Goal: Task Accomplishment & Management: Complete application form

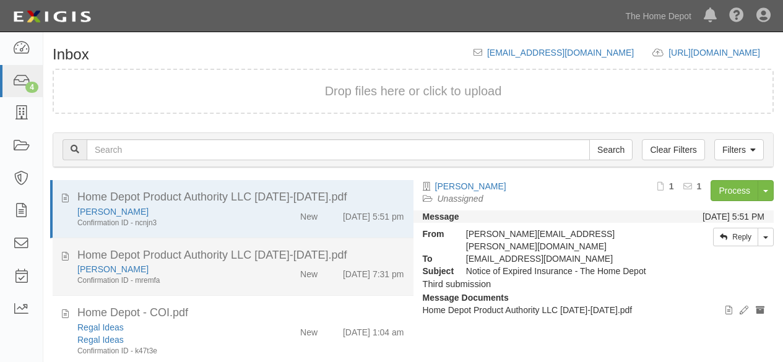
scroll to position [47, 0]
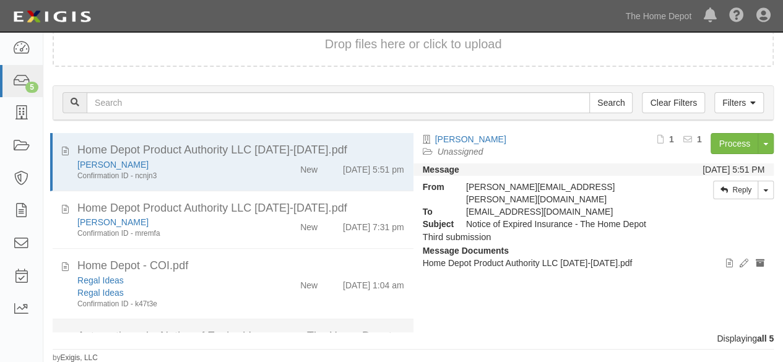
scroll to position [114, 0]
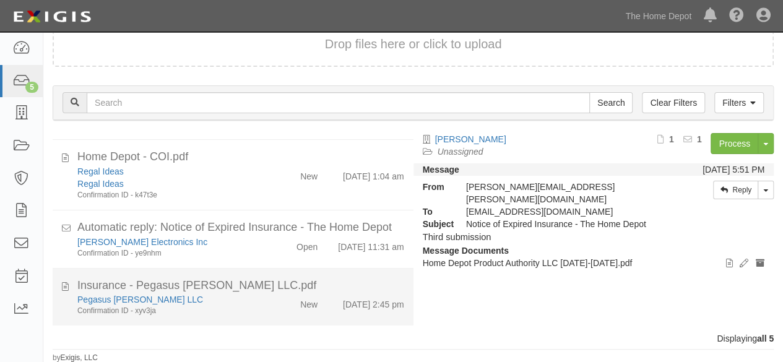
click at [275, 313] on div "Pegasus Payne LLC Confirmation ID - xyv3ja New 9/10/25 2:45 pm" at bounding box center [240, 304] width 345 height 23
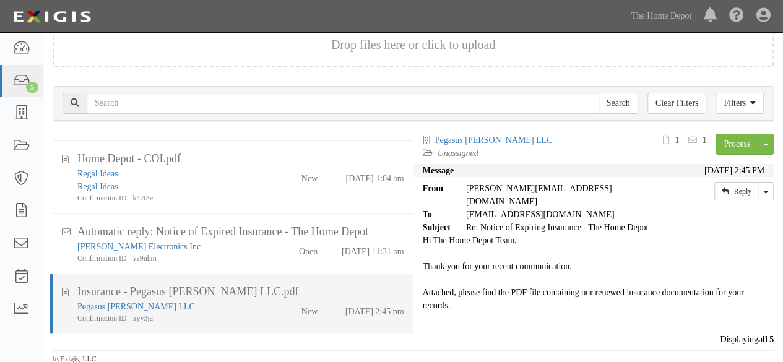
scroll to position [46, 0]
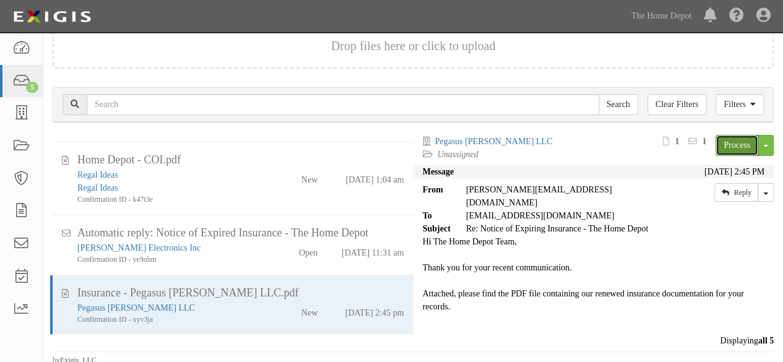
click at [719, 137] on link "Process" at bounding box center [736, 145] width 43 height 21
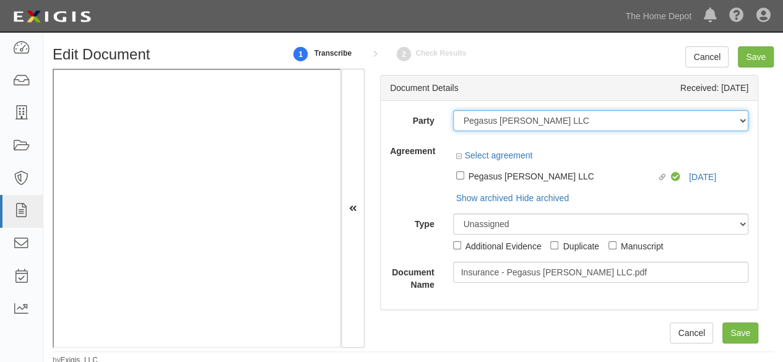
click at [560, 119] on select "1000576868 Ontario Inc. 10 STRAWBERRY STREET 115282 CANADA LTEE 11947907 Canada…" at bounding box center [601, 120] width 296 height 21
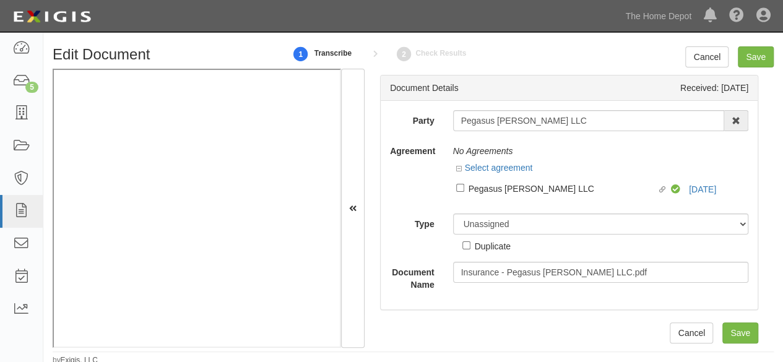
click at [542, 108] on div "Party Pegasus Payne LLC 1000576868 Ontario Inc. 10 STRAWBERRY STREET 115282 CAN…" at bounding box center [569, 205] width 377 height 209
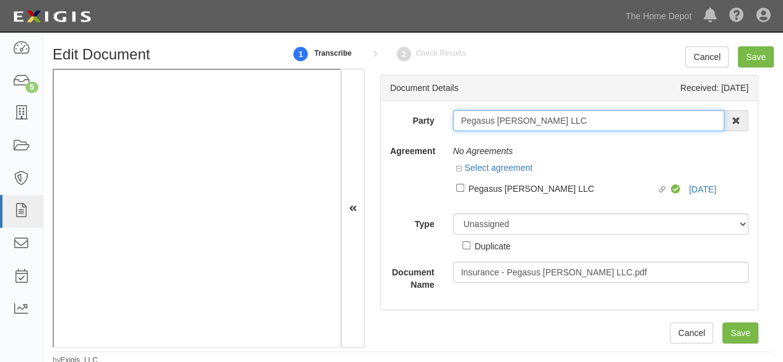
drag, startPoint x: 541, startPoint y: 121, endPoint x: 537, endPoint y: 113, distance: 8.3
click at [541, 120] on input "Pegasus Payne LLC" at bounding box center [589, 120] width 272 height 21
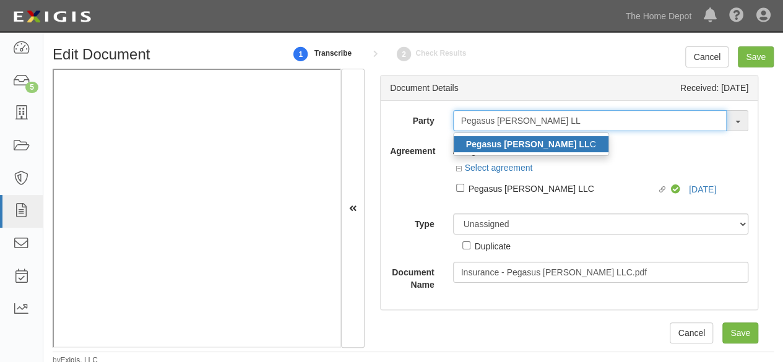
type input "Pegasus Payne LL"
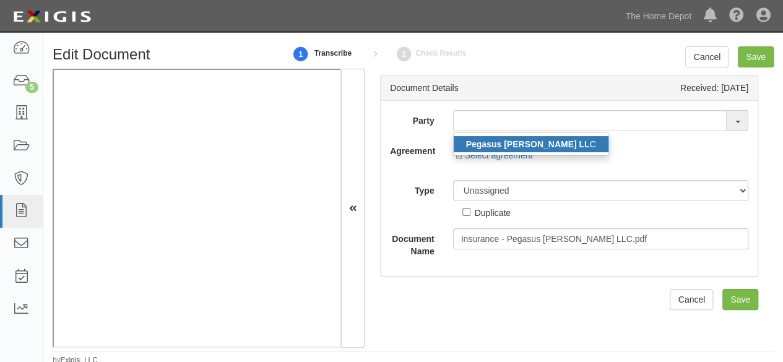
click at [505, 147] on strong "Pegasus Payne LL" at bounding box center [528, 144] width 124 height 10
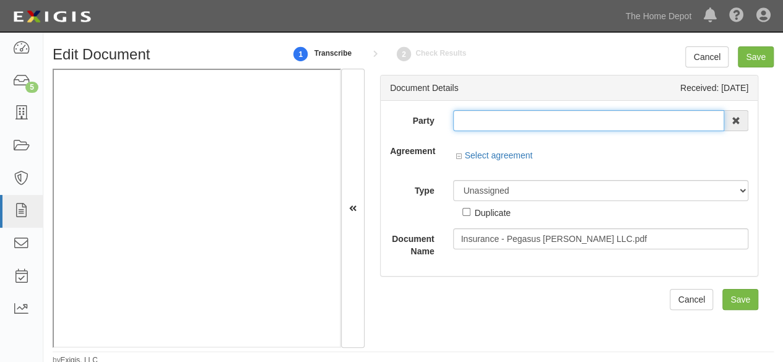
type input "Pegasus [PERSON_NAME] LLC"
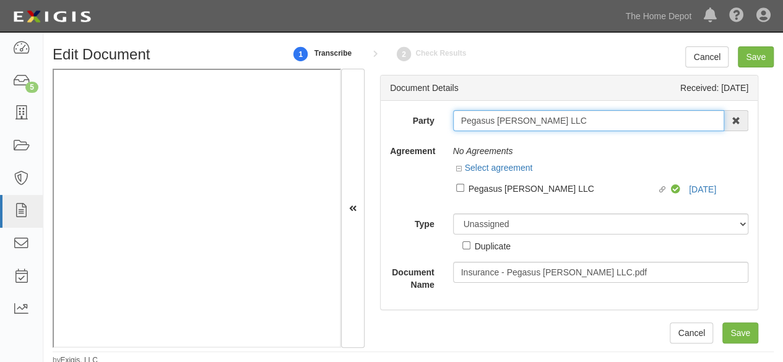
click at [484, 119] on input "Pegasus [PERSON_NAME] LLC" at bounding box center [589, 120] width 272 height 21
click at [484, 119] on input "Pegasus Payne LLC" at bounding box center [589, 120] width 272 height 21
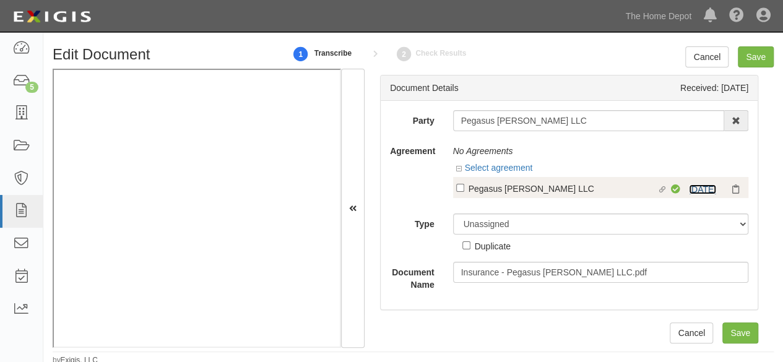
click at [689, 187] on link "9/11/25" at bounding box center [702, 189] width 27 height 10
click at [509, 184] on div "Pegasus Payne LLC" at bounding box center [562, 188] width 189 height 14
click at [464, 184] on input "Linked agreement Pegasus Payne LLC Linked agreement" at bounding box center [460, 188] width 8 height 8
checkbox input "true"
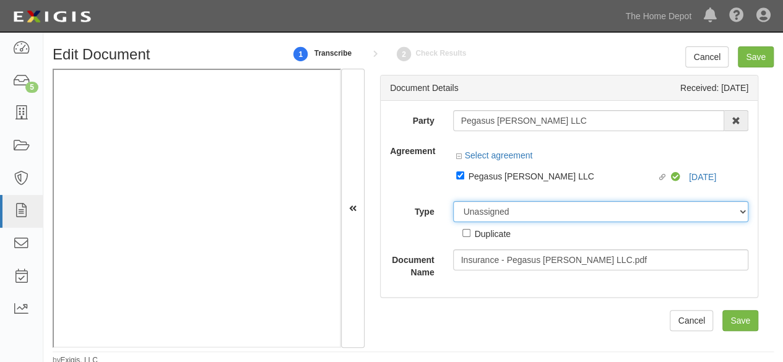
click at [491, 209] on select "Unassigned Binder Cancellation Notice Certificate Contract Endorsement Insuranc…" at bounding box center [601, 211] width 296 height 21
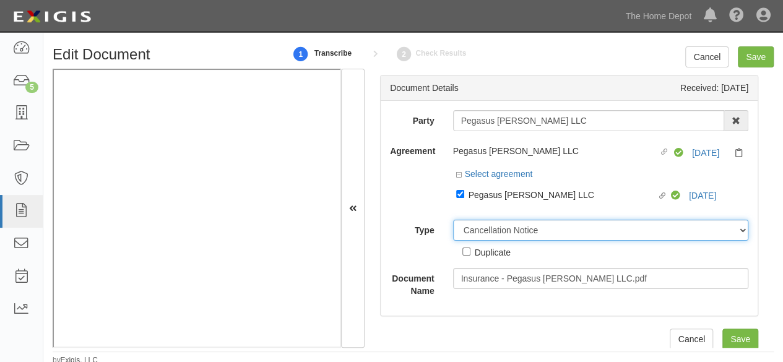
click at [453, 220] on select "Unassigned Binder Cancellation Notice Certificate Contract Endorsement Insuranc…" at bounding box center [601, 230] width 296 height 21
click at [486, 231] on select "Unassigned Binder Cancellation Notice Certificate Contract Endorsement Insuranc…" at bounding box center [601, 230] width 296 height 21
select select "CertificateDetail"
click at [453, 220] on select "Unassigned Binder Cancellation Notice Certificate Contract Endorsement Insuranc…" at bounding box center [601, 230] width 296 height 21
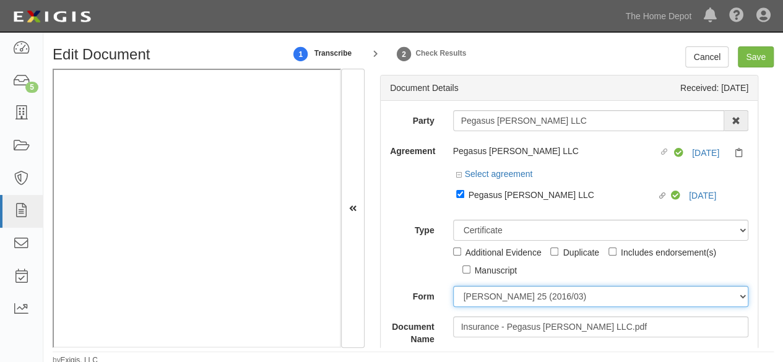
click at [476, 298] on select "ACORD 25 (2016/03) ACORD 101 ACORD 855 NY (2014/05) General" at bounding box center [601, 296] width 296 height 21
select select "GeneralFormDetail"
click at [453, 286] on select "ACORD 25 (2016/03) ACORD 101 ACORD 855 NY (2014/05) General" at bounding box center [601, 296] width 296 height 21
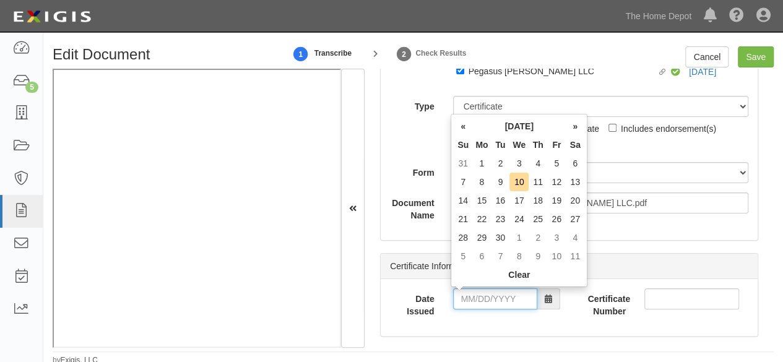
click at [496, 295] on input "Date Issued" at bounding box center [495, 298] width 84 height 21
drag, startPoint x: 461, startPoint y: 181, endPoint x: 471, endPoint y: 234, distance: 54.1
click at [462, 185] on td "7" at bounding box center [463, 182] width 19 height 19
drag, startPoint x: 479, startPoint y: 301, endPoint x: 486, endPoint y: 264, distance: 38.5
click at [478, 295] on input "[DATE]" at bounding box center [495, 298] width 84 height 21
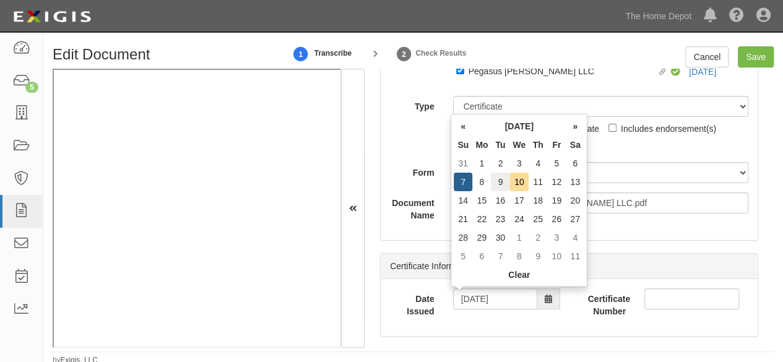
click at [496, 183] on td "9" at bounding box center [500, 182] width 19 height 19
type input "09/09/2025"
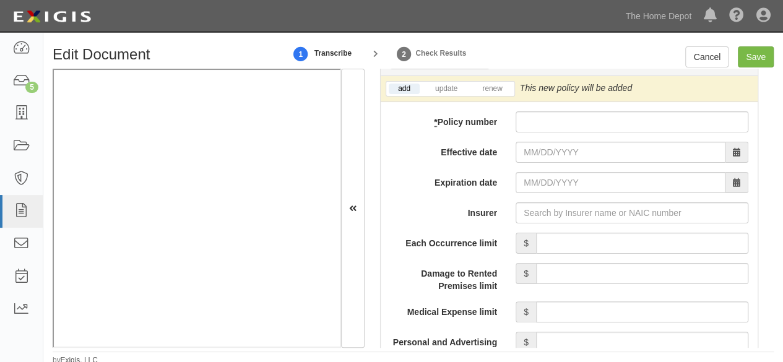
scroll to position [1052, 0]
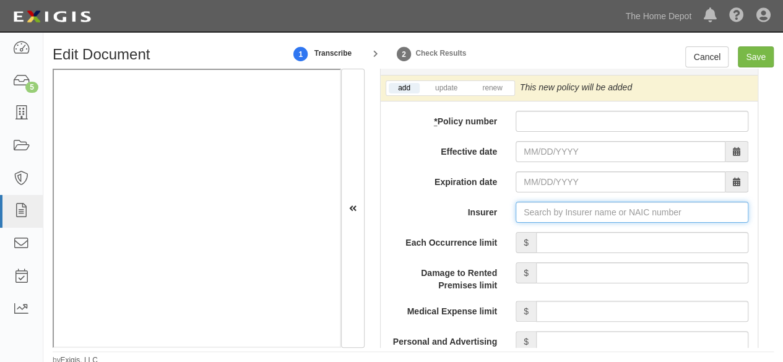
click at [540, 215] on input "Insurer" at bounding box center [631, 212] width 233 height 21
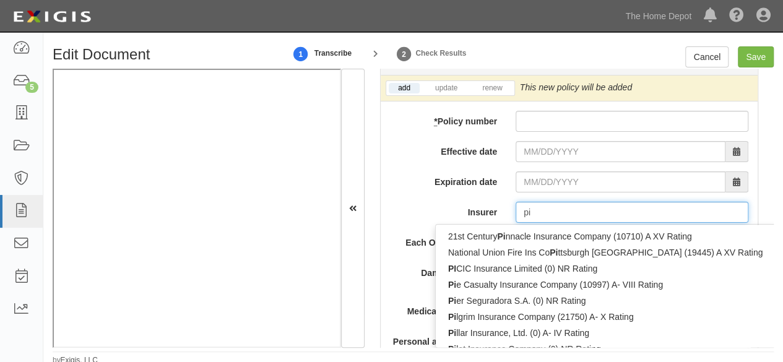
type input "pin"
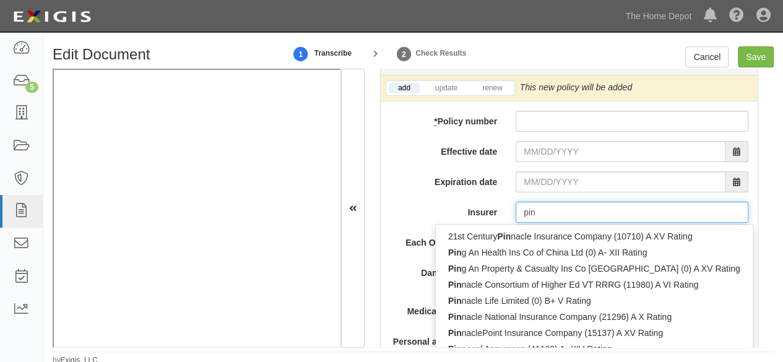
type input "ping An Health Ins Co of China Ltd (0) A- XII Rating"
type input "ping"
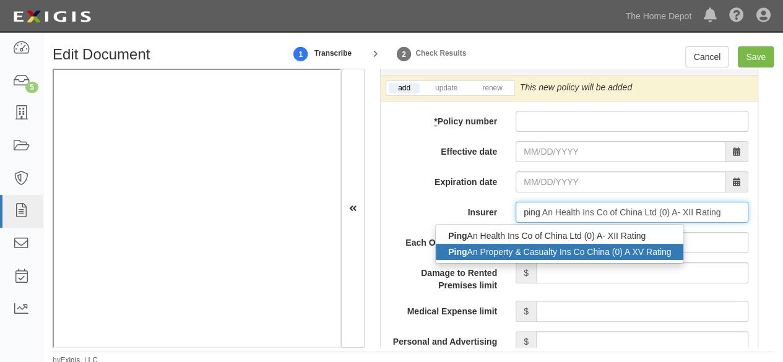
click at [522, 249] on div "Ping An Property & Casualty Ins Co China (0) A XV Rating" at bounding box center [559, 252] width 247 height 16
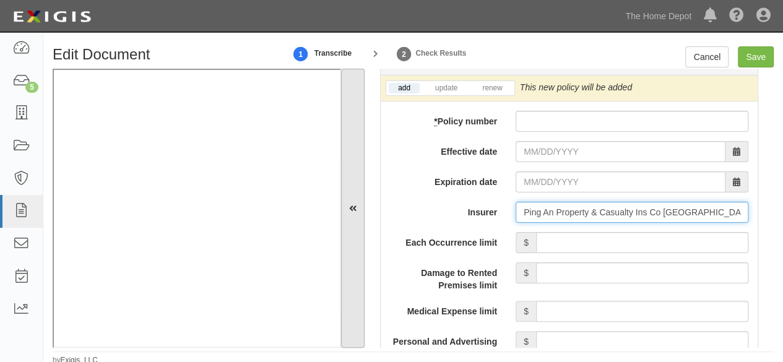
type input "Ping An Property & Casualty Ins Co China (0) A XV Rating"
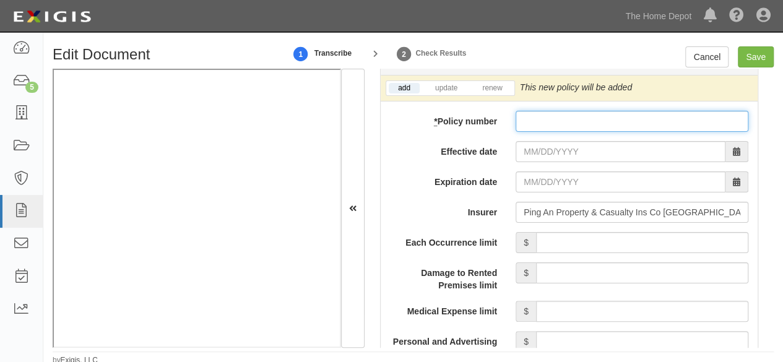
paste input "10590076800072935891"
click at [542, 114] on input "10590076800072935891" at bounding box center [631, 121] width 233 height 21
drag, startPoint x: 541, startPoint y: 119, endPoint x: 530, endPoint y: 140, distance: 23.0
type input "10590076800072935891"
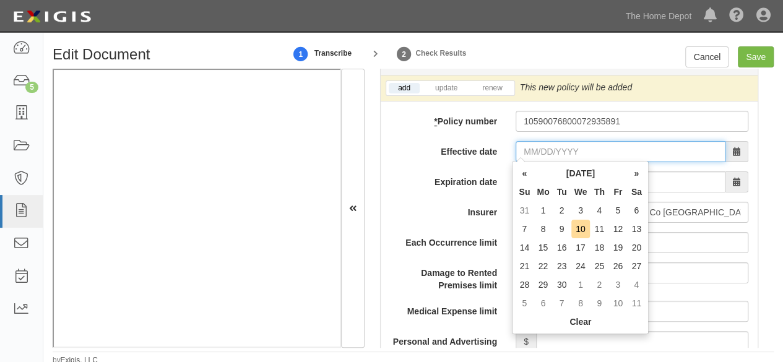
click at [533, 143] on input "Effective date" at bounding box center [620, 151] width 210 height 21
click at [587, 229] on td "10" at bounding box center [580, 229] width 19 height 19
type input "09/10/2025"
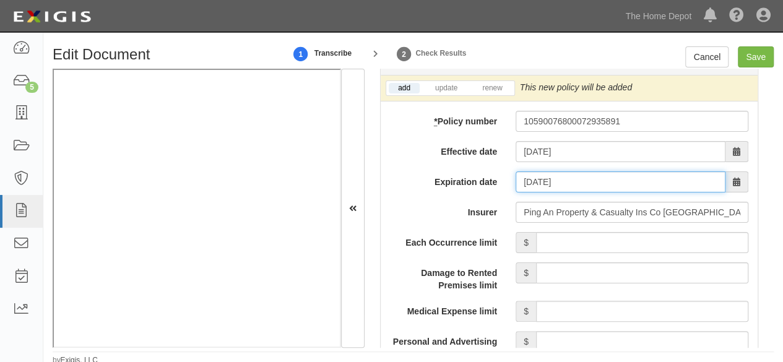
click at [535, 178] on input "09/10/2026" at bounding box center [620, 181] width 210 height 21
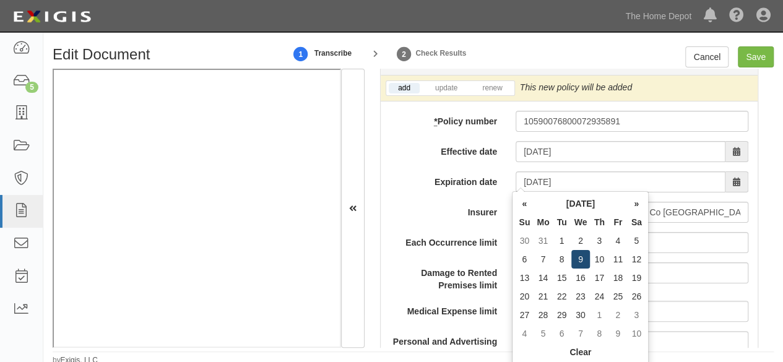
click at [586, 259] on td "9" at bounding box center [580, 259] width 19 height 19
type input "09/09/2026"
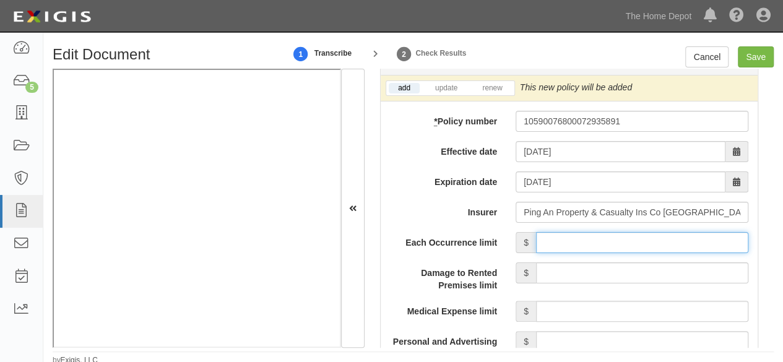
drag, startPoint x: 584, startPoint y: 238, endPoint x: 585, endPoint y: 230, distance: 8.7
click at [585, 234] on input "Each Occurrence limit" at bounding box center [642, 242] width 212 height 21
type input "2,000,000"
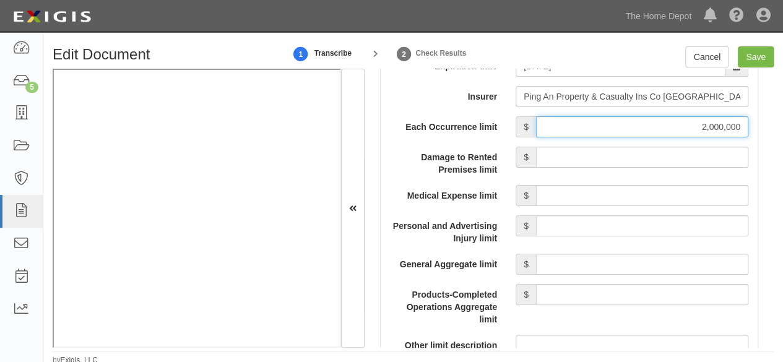
scroll to position [1176, 0]
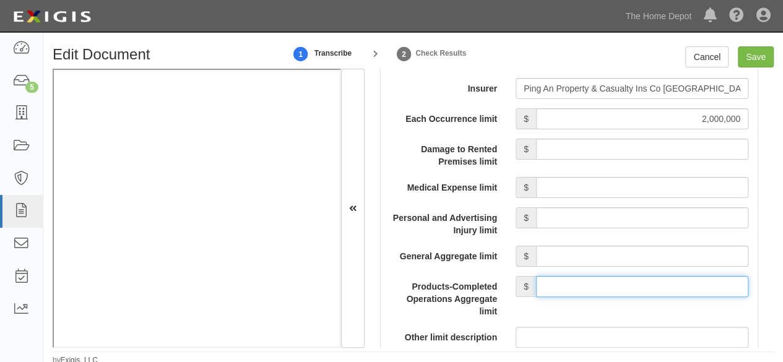
click at [614, 280] on input "Products-Completed Operations Aggregate limit" at bounding box center [642, 286] width 212 height 21
click at [613, 278] on input "Products-Completed Operations Aggregate limit" at bounding box center [642, 286] width 212 height 21
type input "2,000,000"
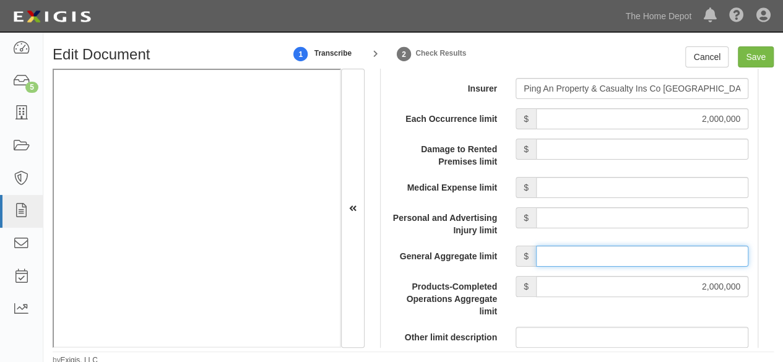
drag, startPoint x: 577, startPoint y: 251, endPoint x: 582, endPoint y: 241, distance: 10.2
type input "2,000,000"
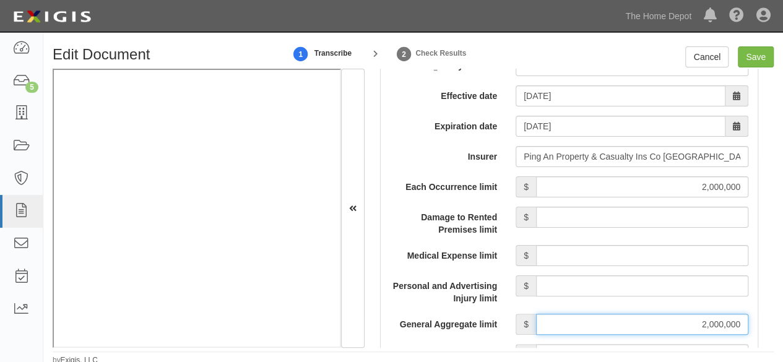
scroll to position [990, 0]
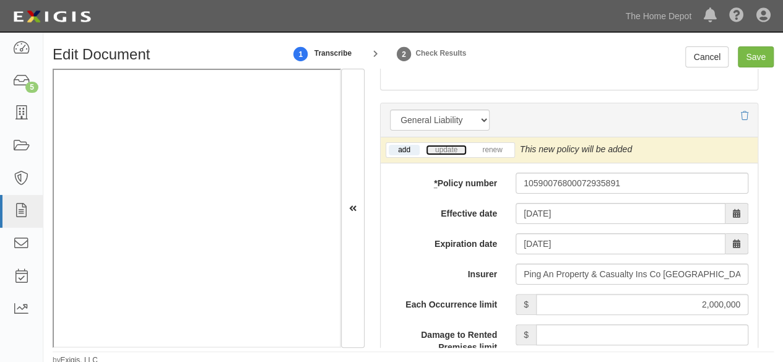
click at [450, 152] on link "update" at bounding box center [446, 150] width 41 height 11
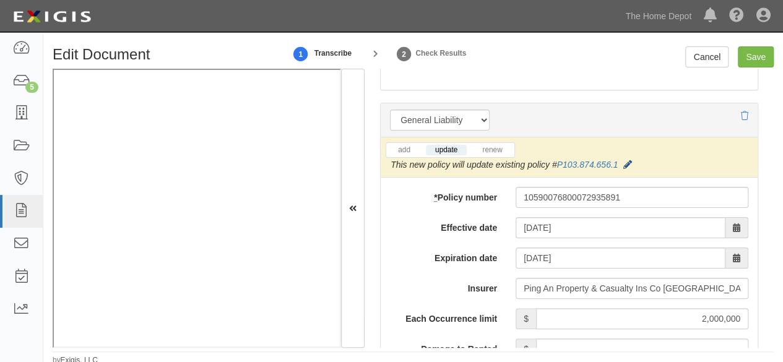
click at [625, 165] on icon at bounding box center [626, 165] width 9 height 9
click at [0, 0] on button "Save" at bounding box center [0, 0] width 0 height 0
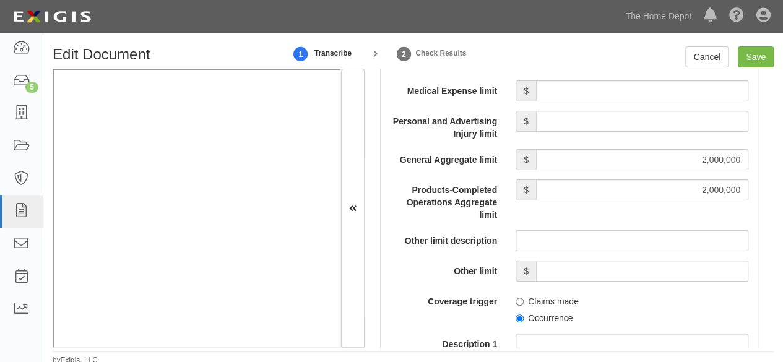
scroll to position [1299, 0]
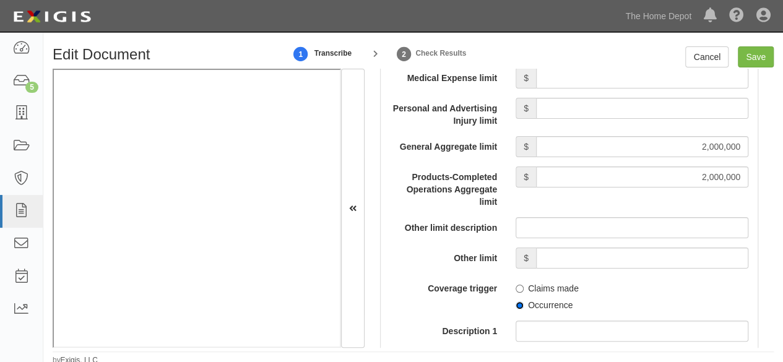
click at [515, 303] on input "Occurrence" at bounding box center [519, 305] width 8 height 8
radio input "true"
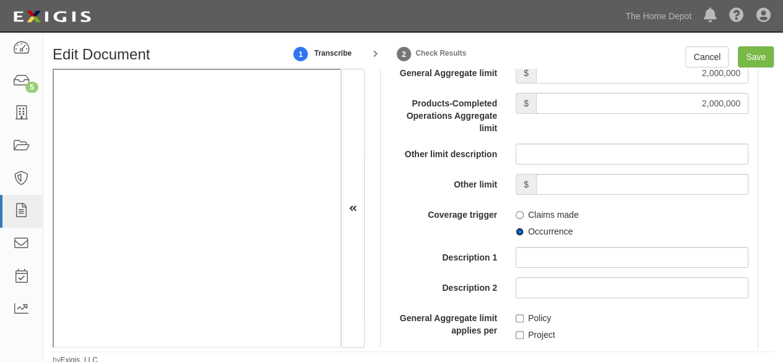
scroll to position [1423, 0]
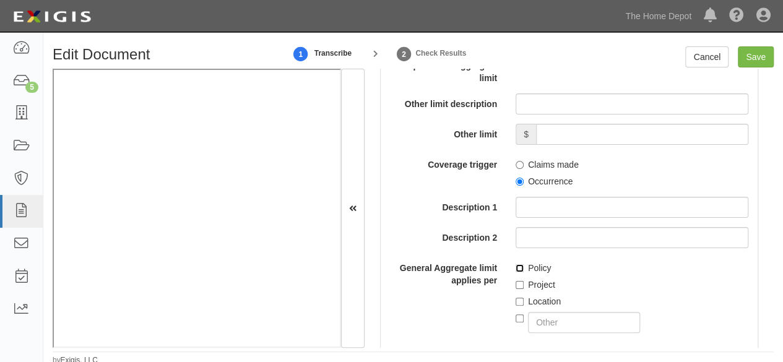
click at [515, 264] on input "Policy" at bounding box center [519, 268] width 8 height 8
checkbox input "true"
drag, startPoint x: 757, startPoint y: 61, endPoint x: 713, endPoint y: 66, distance: 44.2
click at [756, 61] on input "Save" at bounding box center [756, 56] width 36 height 21
type input "2000000"
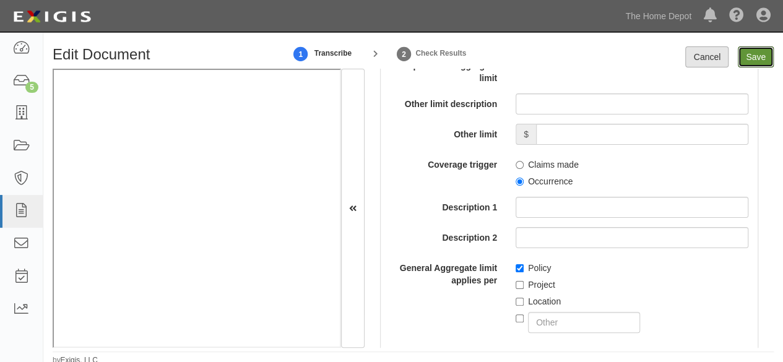
type input "2000000"
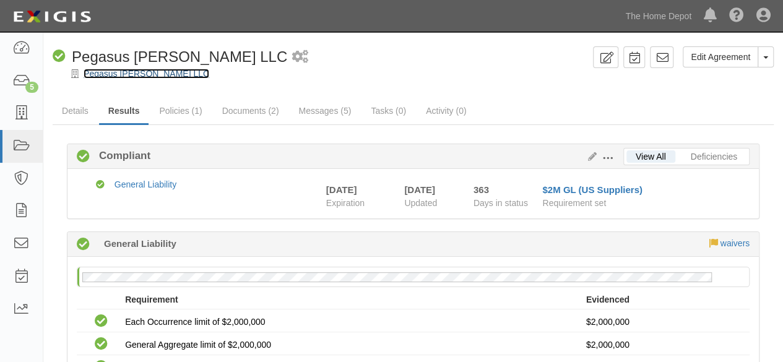
click at [103, 75] on link "Pegasus [PERSON_NAME] LLC" at bounding box center [147, 74] width 126 height 10
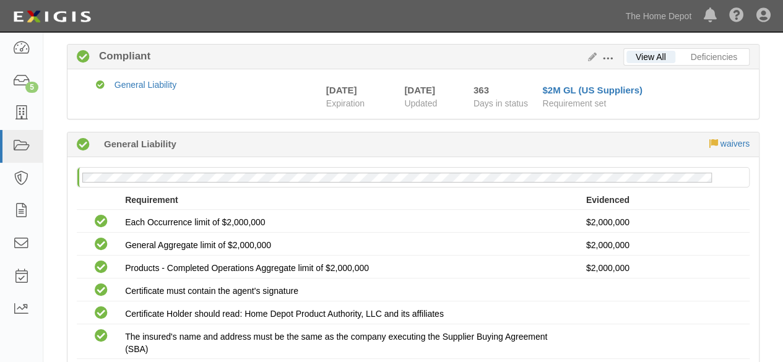
scroll to position [265, 0]
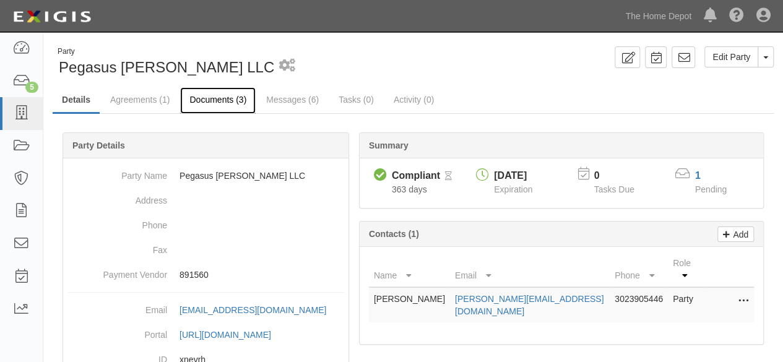
click at [194, 98] on link "Documents (3)" at bounding box center [217, 100] width 75 height 27
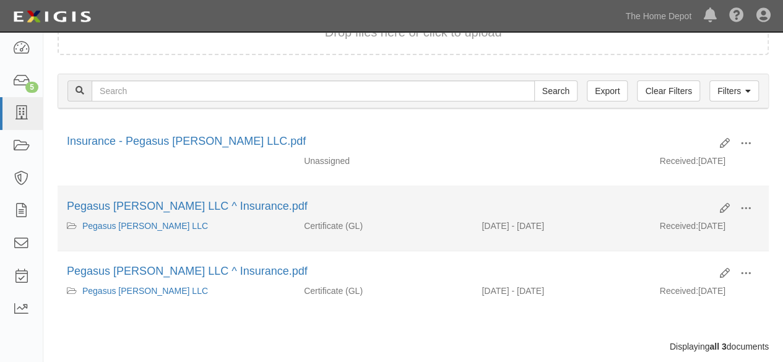
scroll to position [124, 0]
click at [744, 202] on span at bounding box center [745, 207] width 11 height 11
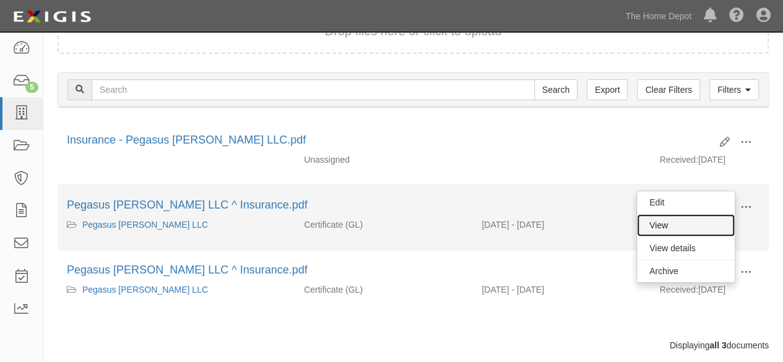
click at [674, 221] on link "View" at bounding box center [686, 225] width 98 height 22
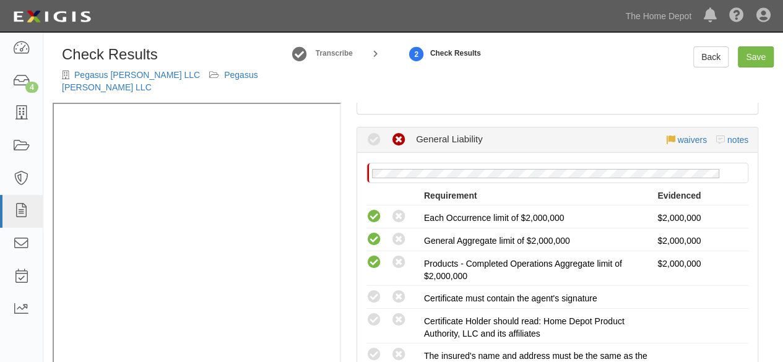
scroll to position [247, 0]
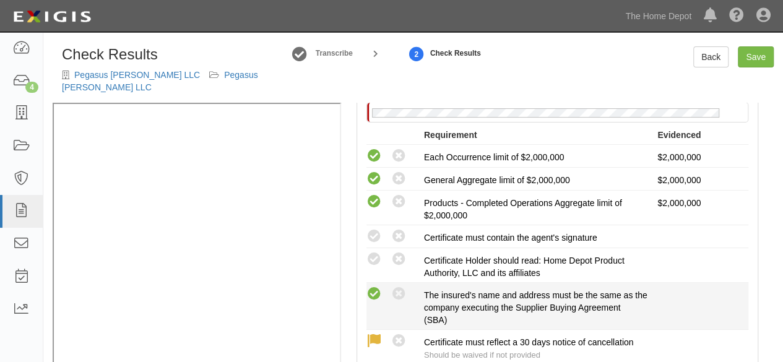
click at [374, 286] on icon at bounding box center [373, 293] width 15 height 15
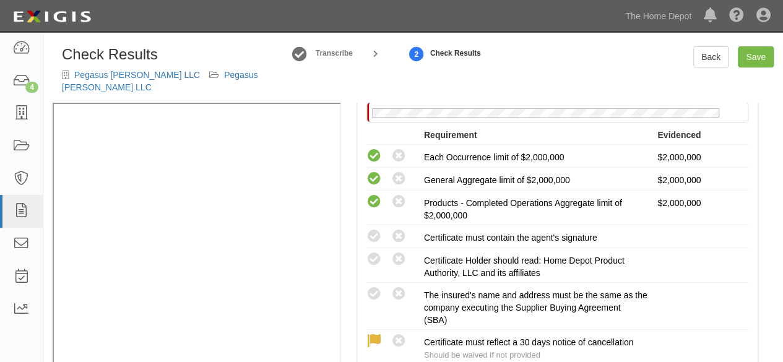
radio input "true"
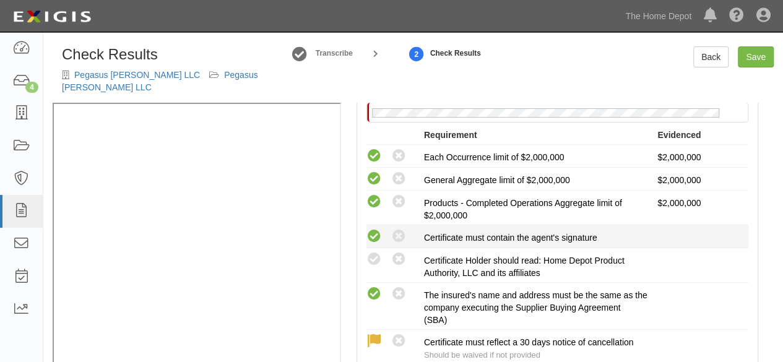
click at [374, 229] on icon at bounding box center [373, 236] width 15 height 15
radio input "true"
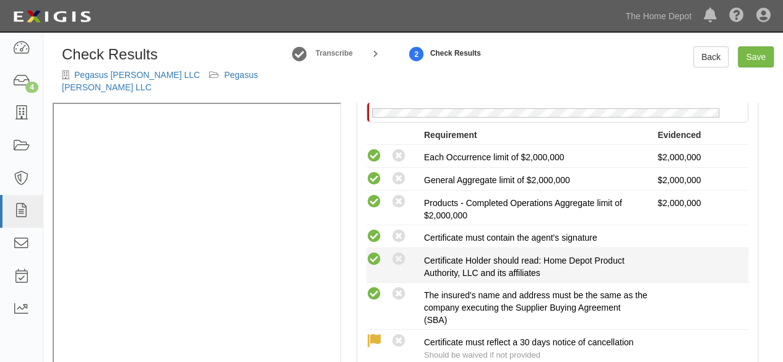
click at [376, 252] on icon at bounding box center [373, 259] width 15 height 15
radio input "true"
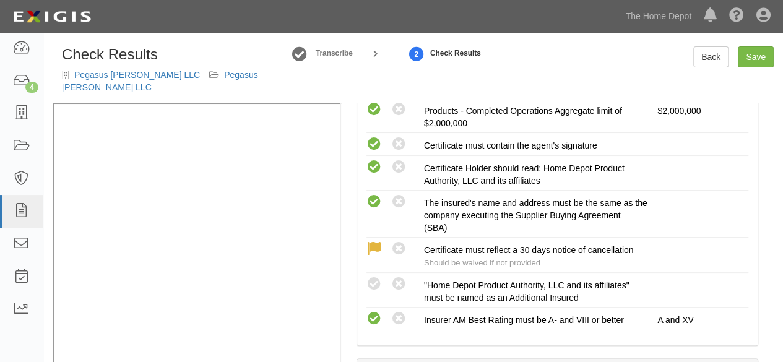
scroll to position [371, 0]
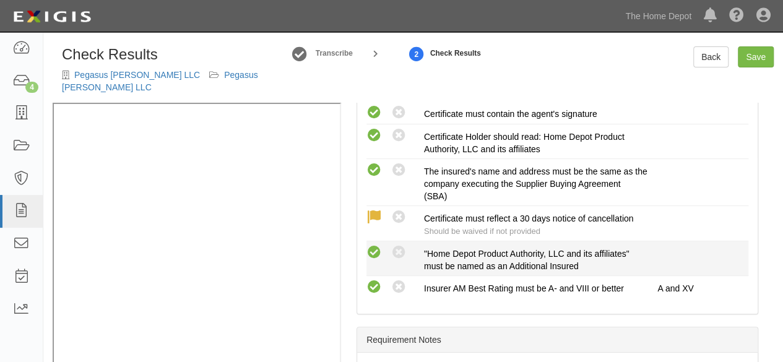
click at [377, 245] on icon at bounding box center [373, 252] width 15 height 15
radio input "true"
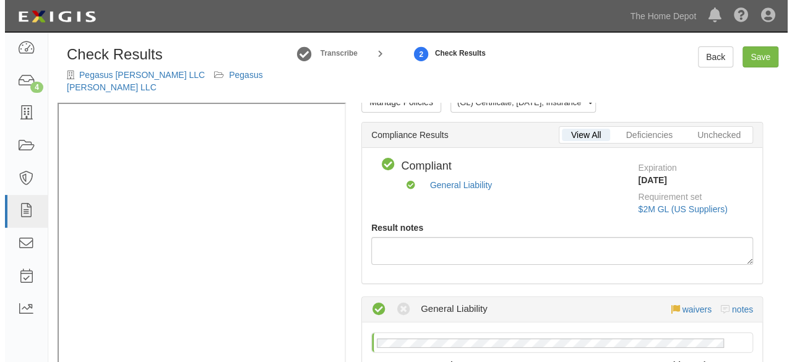
scroll to position [0, 0]
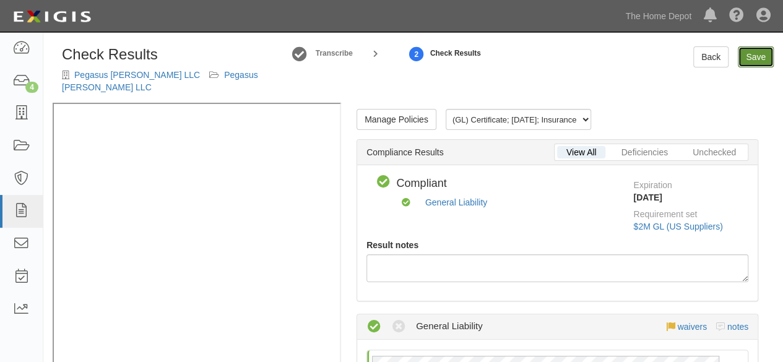
click at [755, 59] on link "Save" at bounding box center [756, 56] width 36 height 21
radio input "true"
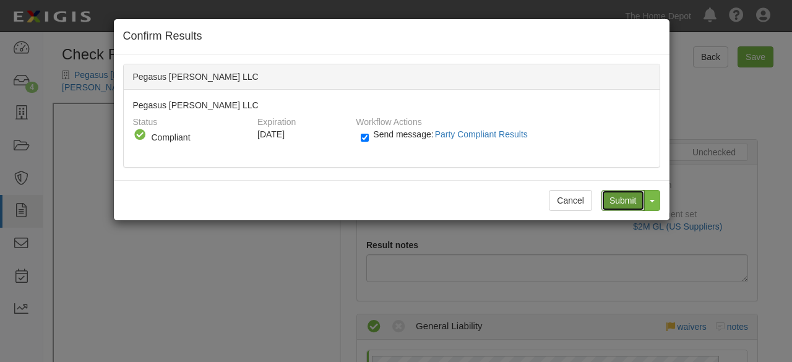
click at [622, 202] on input "Submit" at bounding box center [622, 200] width 43 height 21
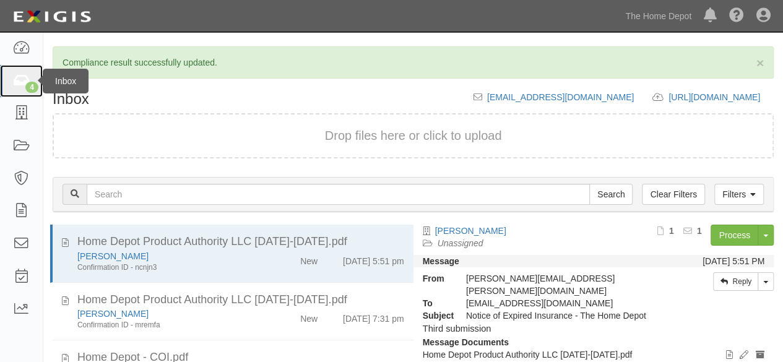
click at [22, 87] on icon at bounding box center [20, 81] width 17 height 14
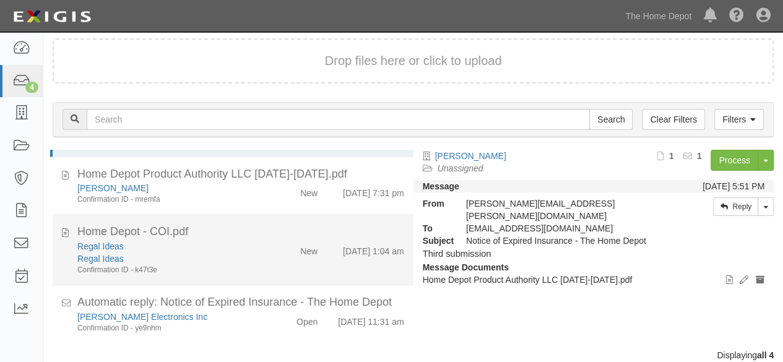
scroll to position [47, 0]
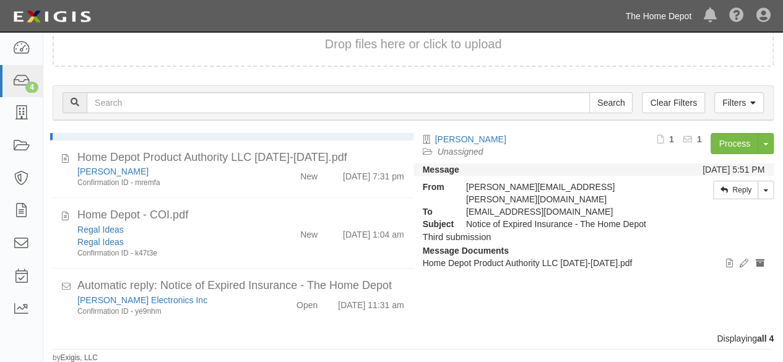
click at [671, 20] on link "The Home Depot" at bounding box center [658, 16] width 79 height 25
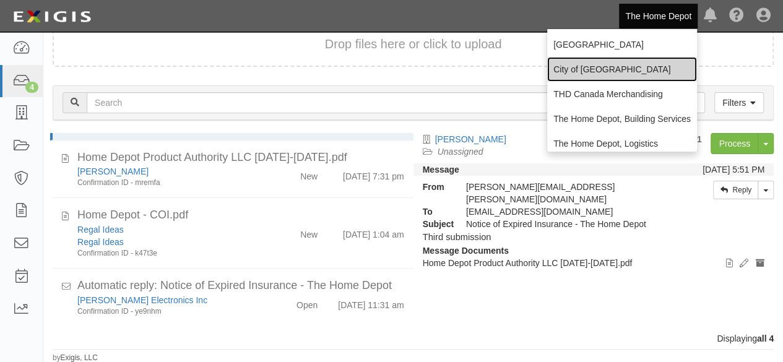
click at [594, 70] on link "City of [GEOGRAPHIC_DATA]" at bounding box center [622, 69] width 150 height 25
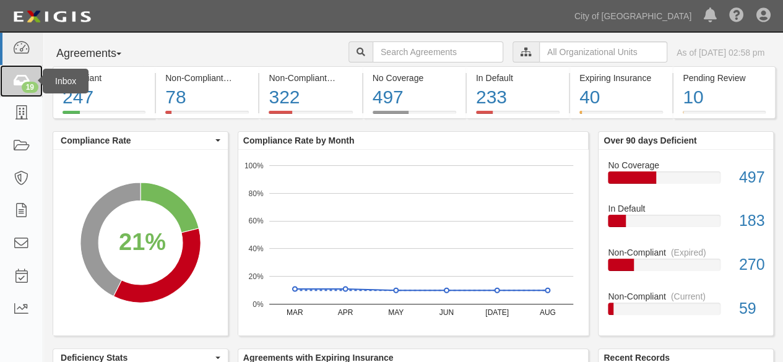
click at [23, 77] on icon at bounding box center [20, 81] width 17 height 14
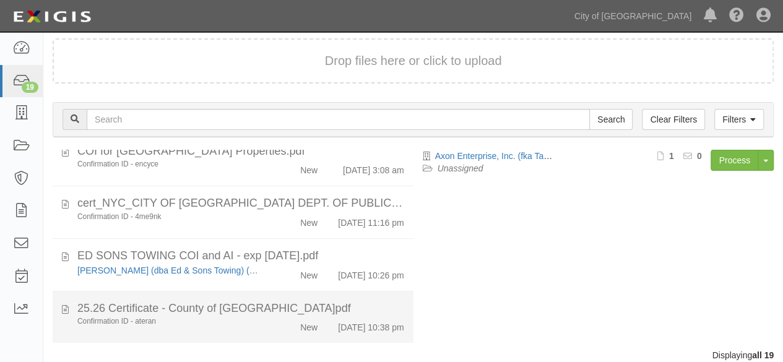
scroll to position [47, 0]
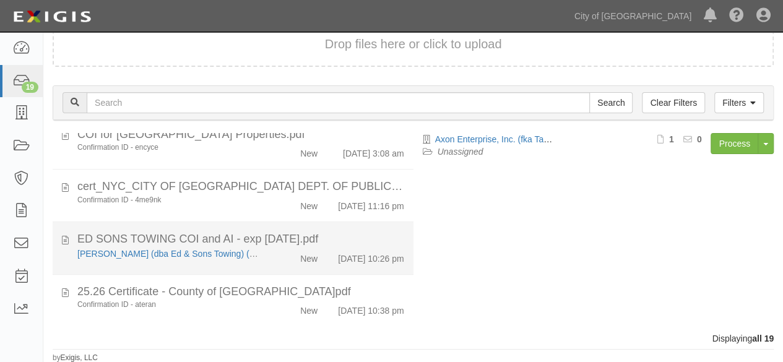
click at [269, 263] on div "New" at bounding box center [298, 255] width 58 height 17
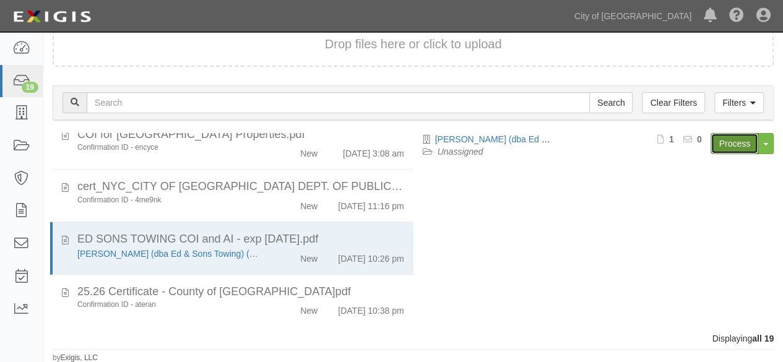
click at [731, 144] on link "Process" at bounding box center [734, 143] width 48 height 21
click at [644, 14] on link "City of [GEOGRAPHIC_DATA]" at bounding box center [632, 16] width 129 height 25
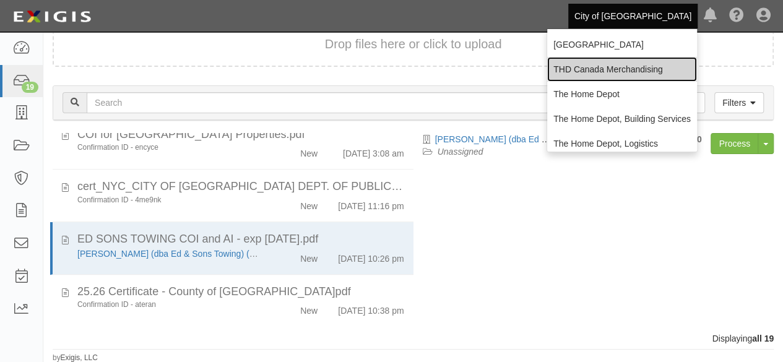
click at [617, 67] on link "THD Canada Merchandising" at bounding box center [622, 69] width 150 height 25
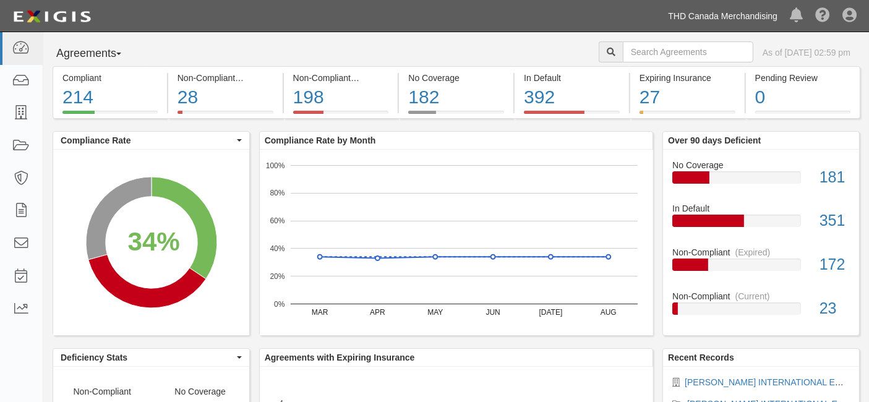
click at [700, 15] on link "THD Canada Merchandising" at bounding box center [723, 16] width 122 height 25
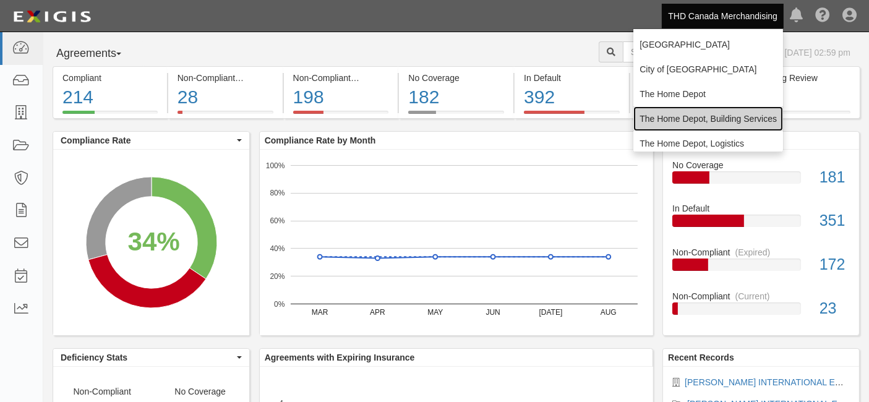
click at [688, 128] on link "The Home Depot, Building Services" at bounding box center [709, 118] width 150 height 25
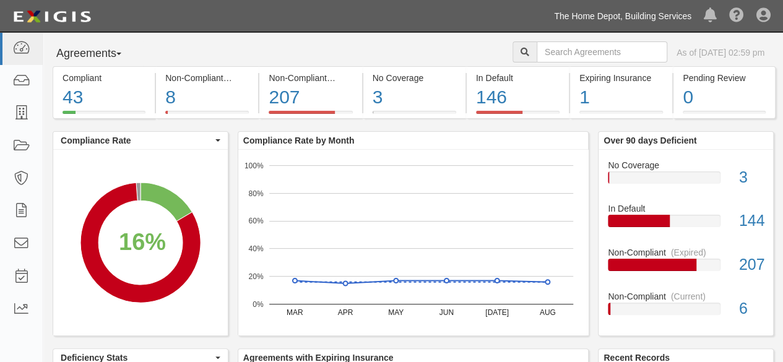
drag, startPoint x: 635, startPoint y: 13, endPoint x: 634, endPoint y: 19, distance: 6.2
click at [634, 14] on link "The Home Depot, Building Services" at bounding box center [623, 16] width 150 height 25
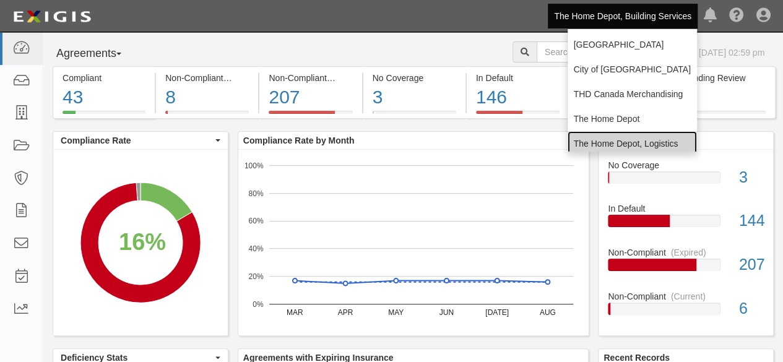
click at [630, 146] on link "The Home Depot, Logistics" at bounding box center [631, 143] width 129 height 25
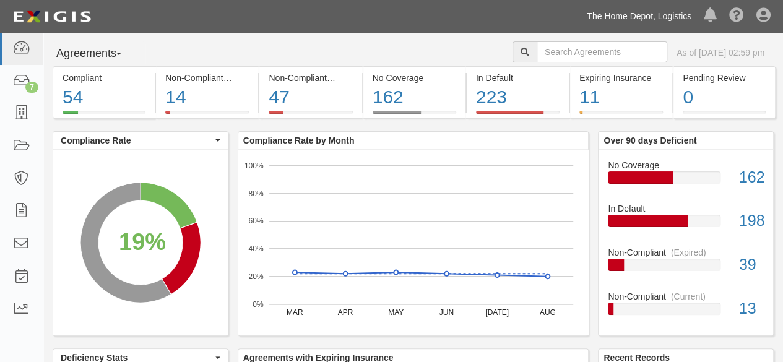
drag, startPoint x: 606, startPoint y: 15, endPoint x: 603, endPoint y: 29, distance: 14.0
click at [606, 15] on link "The Home Depot, Logistics" at bounding box center [638, 16] width 117 height 25
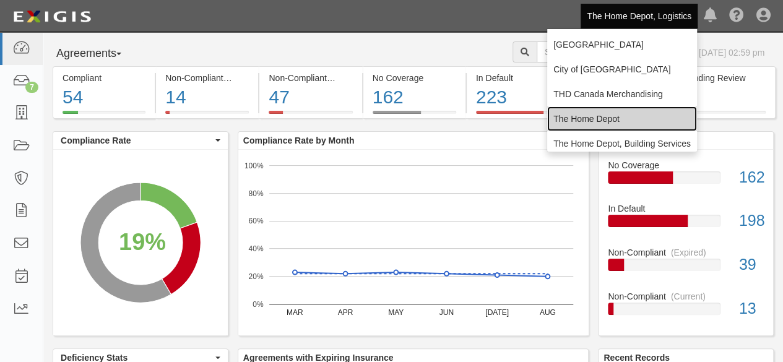
click at [574, 116] on link "The Home Depot" at bounding box center [622, 118] width 150 height 25
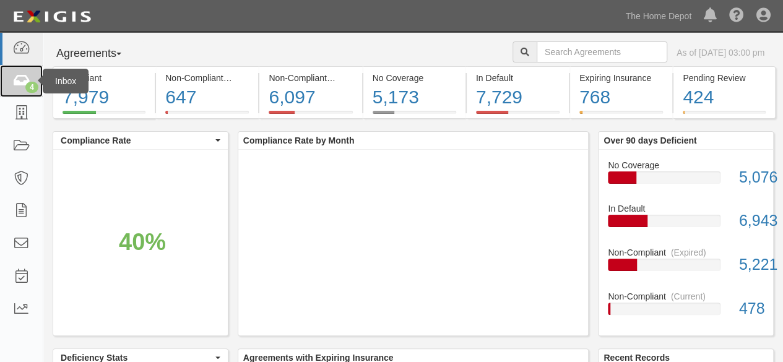
click at [20, 79] on icon at bounding box center [20, 81] width 17 height 14
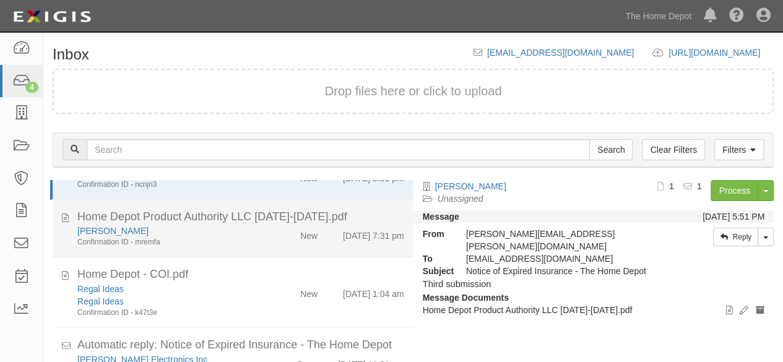
scroll to position [57, 0]
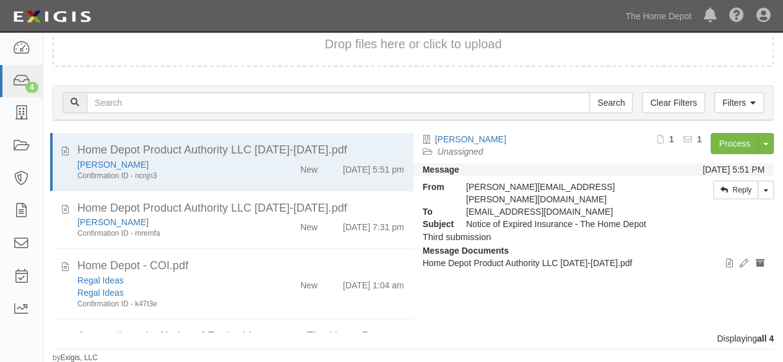
scroll to position [57, 0]
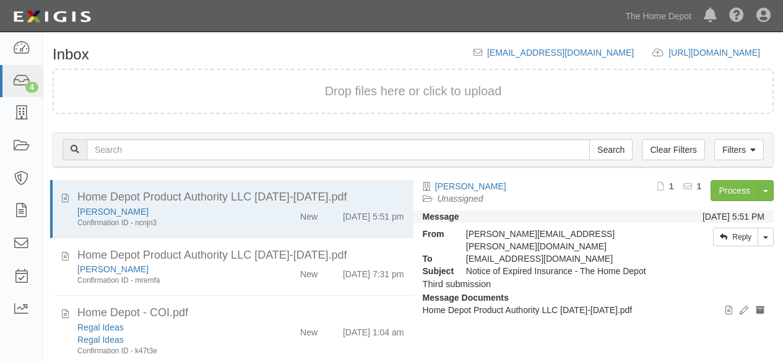
scroll to position [47, 0]
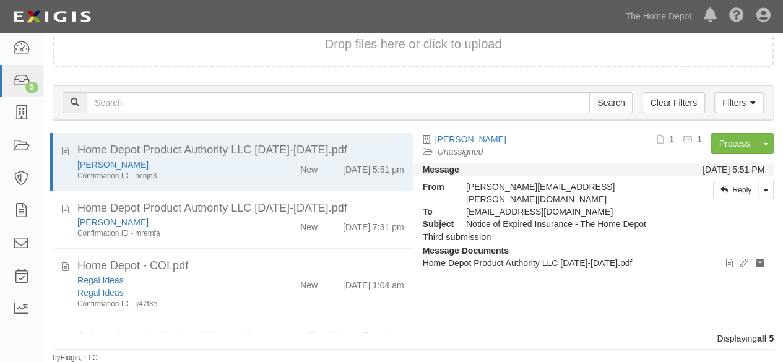
scroll to position [127, 0]
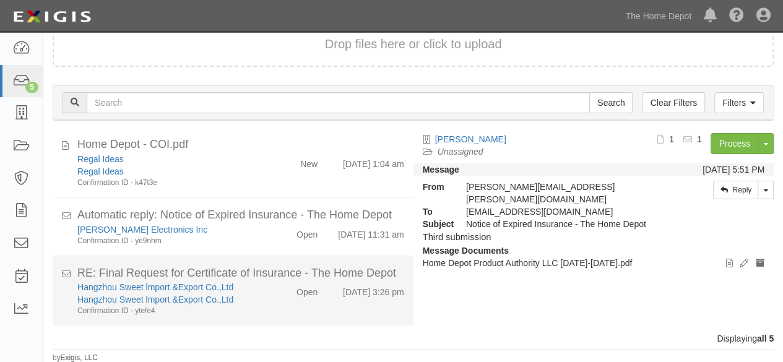
click at [274, 307] on div "Hangzhou Sweet lmport &Export Co.,Ltd Hangzhou Sweet lmport &Export Co.,Ltd Con…" at bounding box center [240, 298] width 345 height 35
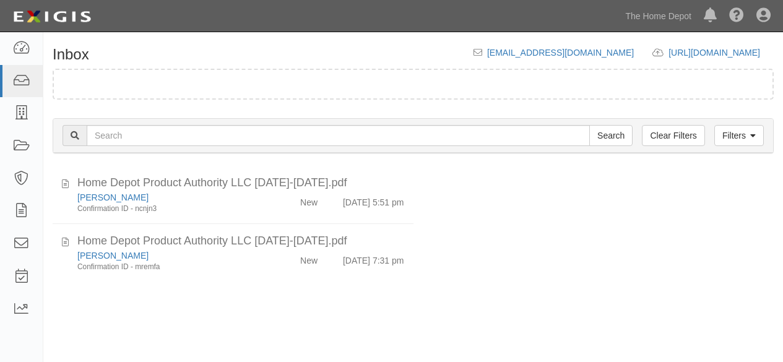
scroll to position [47, 0]
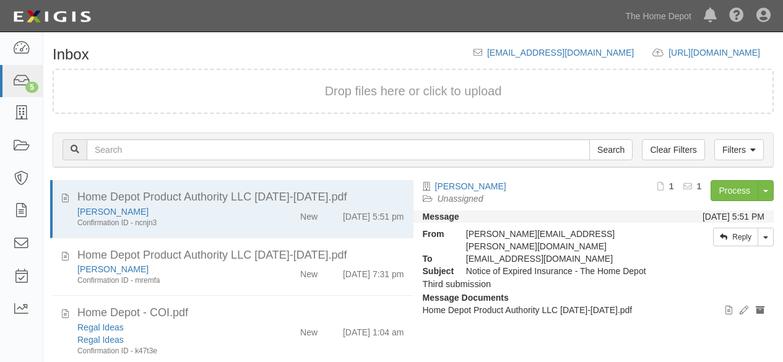
scroll to position [47, 0]
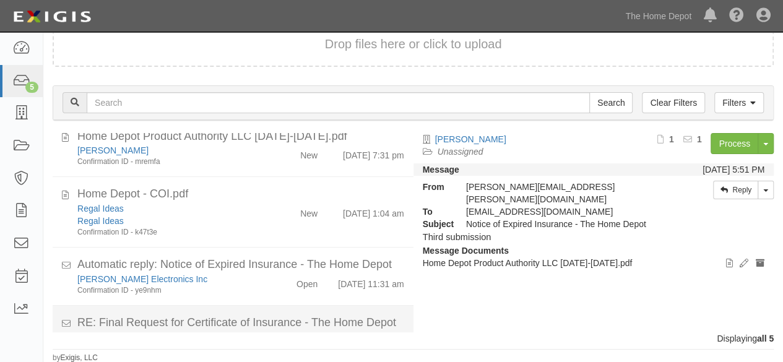
scroll to position [127, 0]
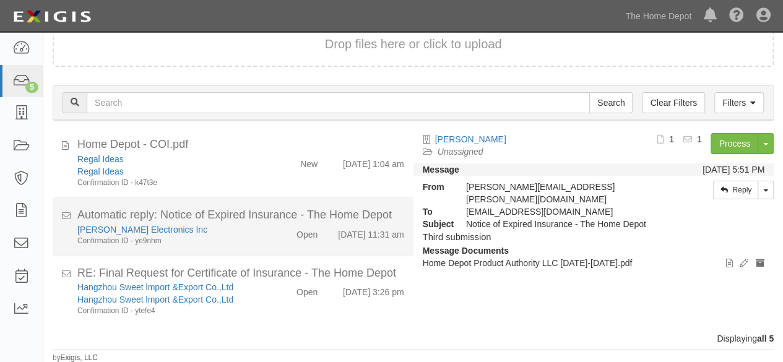
scroll to position [127, 0]
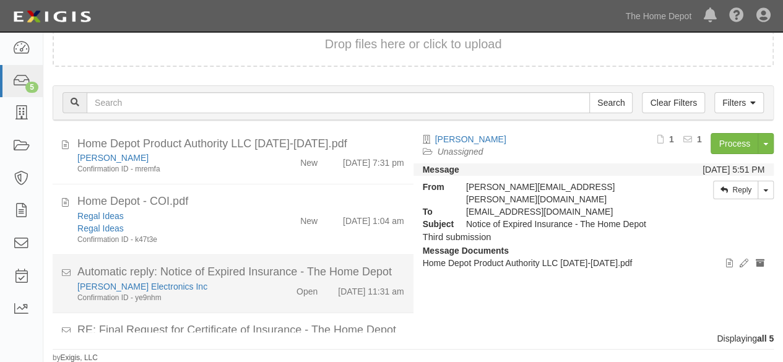
scroll to position [127, 0]
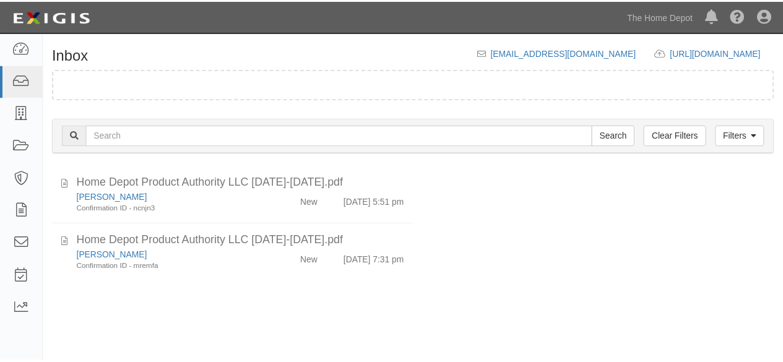
scroll to position [47, 0]
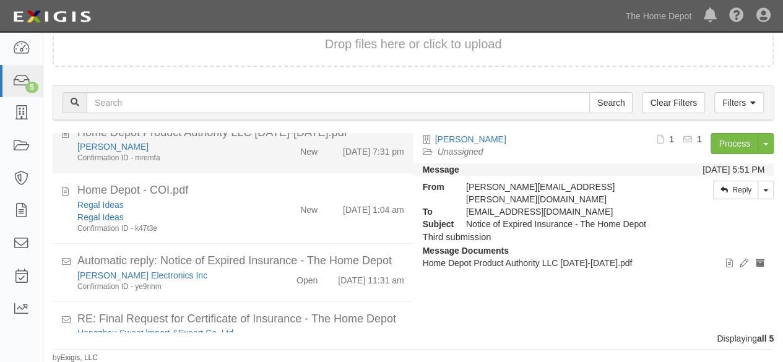
scroll to position [127, 0]
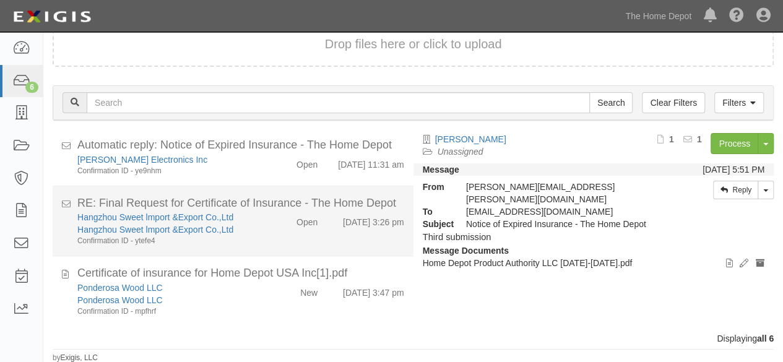
scroll to position [47, 0]
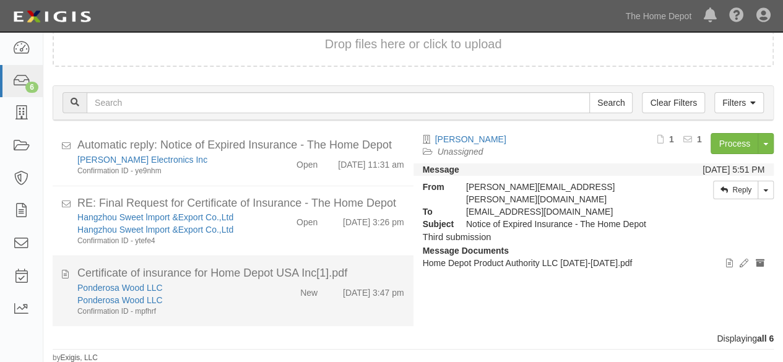
click at [238, 305] on div "Ponderosa Wood LLC" at bounding box center [168, 300] width 183 height 12
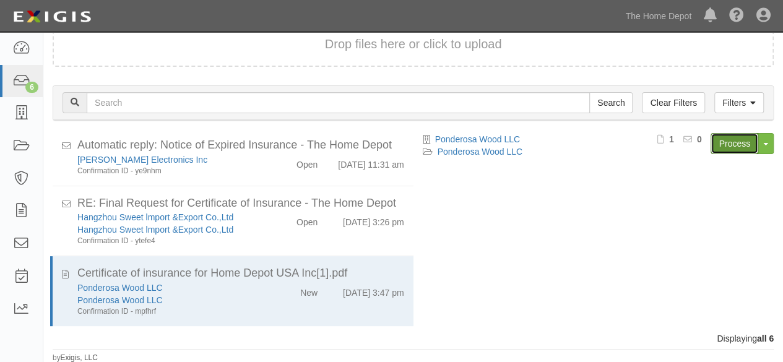
click at [725, 149] on link "Process" at bounding box center [734, 143] width 48 height 21
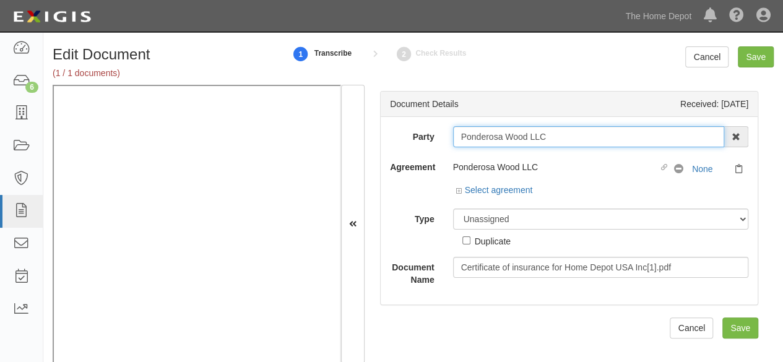
click at [569, 137] on input "Ponderosa Wood LLC" at bounding box center [589, 136] width 272 height 21
type input "Ponderosa Wood LL"
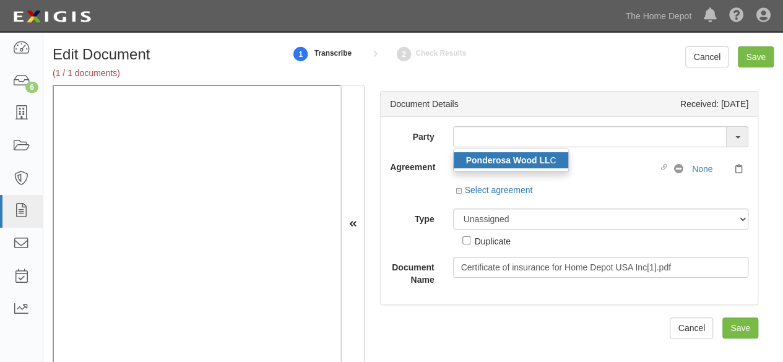
drag, startPoint x: 536, startPoint y: 159, endPoint x: 494, endPoint y: 134, distance: 48.8
click at [536, 159] on strong "Ponderosa Wood LL" at bounding box center [508, 160] width 84 height 10
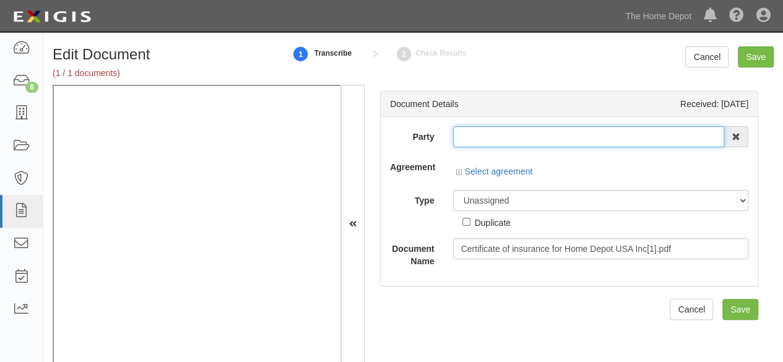
type input "Ponderosa Wood LLC"
click at [493, 134] on input "Ponderosa Wood LLC" at bounding box center [589, 136] width 272 height 21
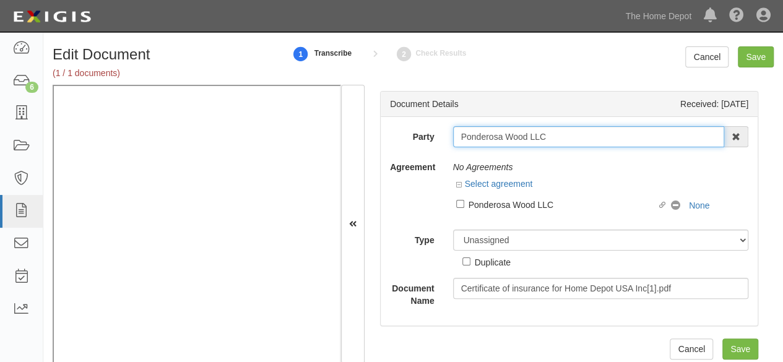
click at [493, 134] on input "Ponderosa Wood LLC" at bounding box center [589, 136] width 272 height 21
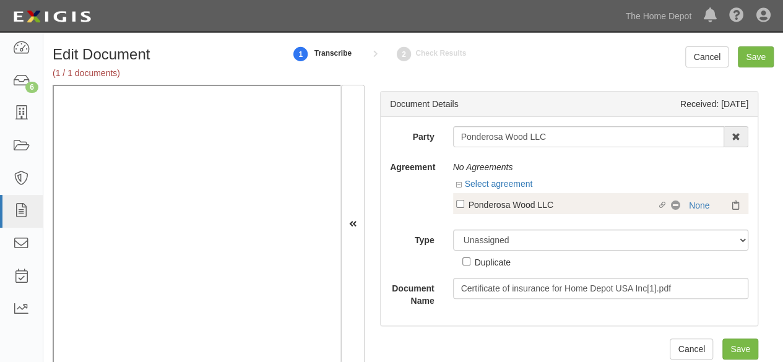
click at [476, 203] on div "Ponderosa Wood LLC" at bounding box center [562, 204] width 189 height 14
click at [464, 203] on input "Linked agreement Ponderosa Wood LLC Linked agreement" at bounding box center [460, 204] width 8 height 8
checkbox input "true"
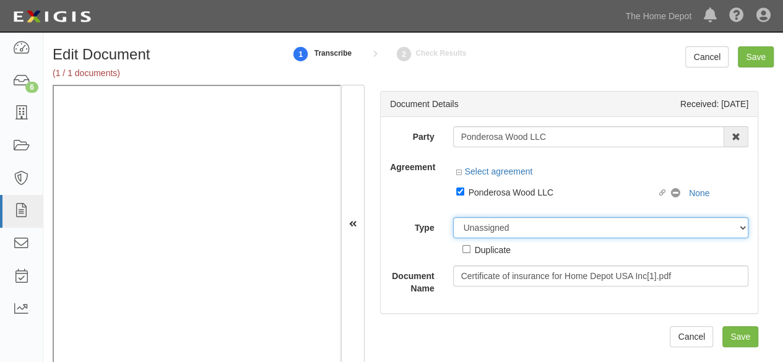
click at [478, 228] on select "Unassigned Binder Cancellation Notice Certificate Contract Endorsement Insuranc…" at bounding box center [601, 227] width 296 height 21
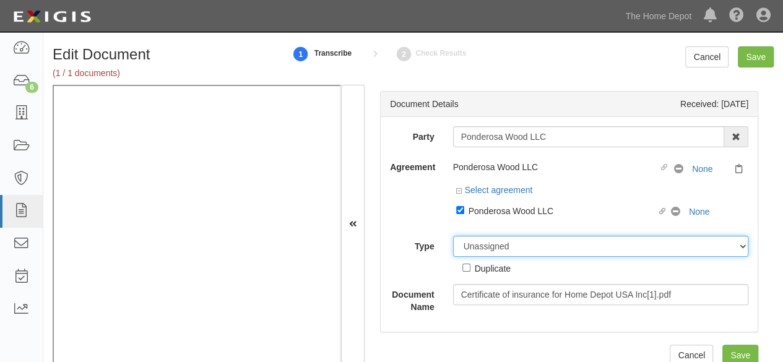
select select "CertificateDetail"
click at [453, 236] on select "Unassigned Binder Cancellation Notice Certificate Contract Endorsement Insuranc…" at bounding box center [601, 246] width 296 height 21
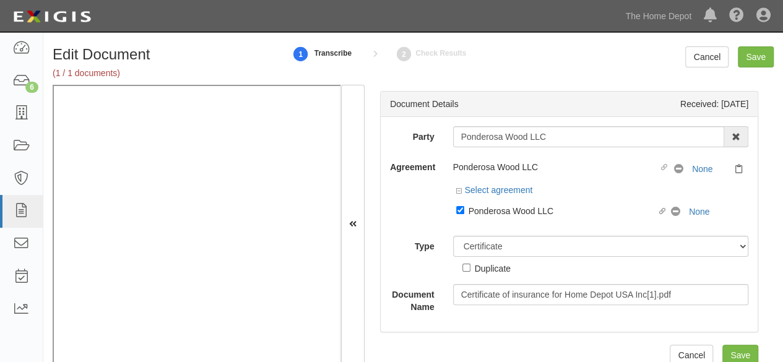
click at [0, 0] on select "ACORD 25 (2016/03) ACORD 101 ACORD 855 NY (2014/05) General" at bounding box center [0, 0] width 0 height 0
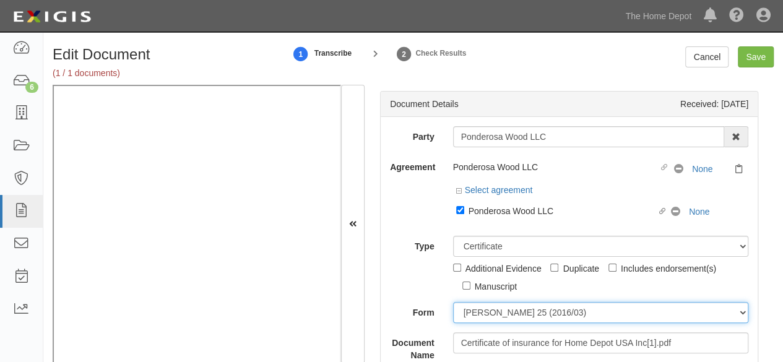
select select "GeneralFormDetail"
click at [453, 302] on select "ACORD 25 (2016/03) ACORD 101 ACORD 855 NY (2014/05) General" at bounding box center [601, 312] width 296 height 21
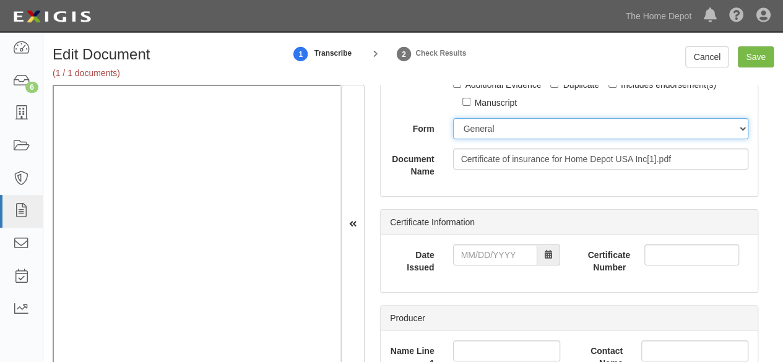
scroll to position [186, 0]
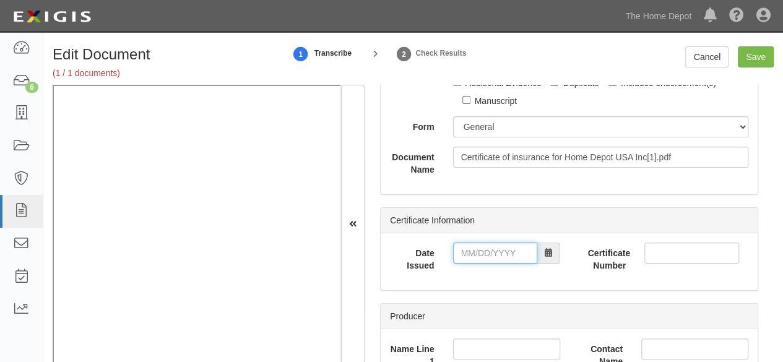
click at [489, 245] on input "Date Issued" at bounding box center [495, 253] width 84 height 21
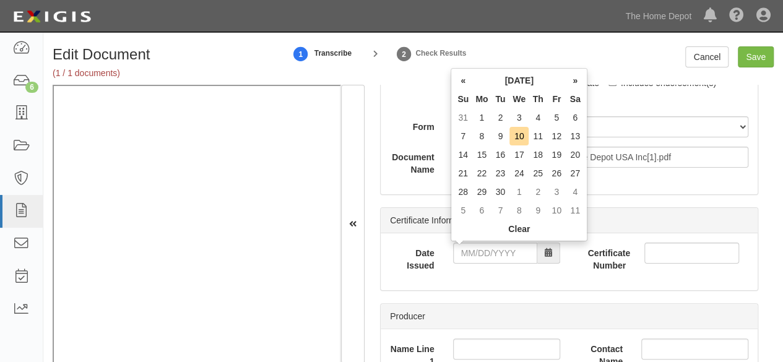
drag, startPoint x: 460, startPoint y: 134, endPoint x: 476, endPoint y: 201, distance: 68.7
click at [462, 138] on td "7" at bounding box center [463, 136] width 19 height 19
click at [481, 248] on input "09/07/2025" at bounding box center [495, 253] width 84 height 21
click at [553, 119] on td "5" at bounding box center [556, 117] width 19 height 19
type input "09/05/2025"
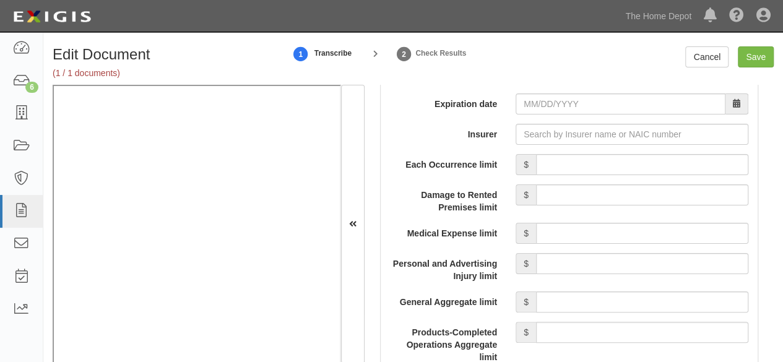
scroll to position [990, 0]
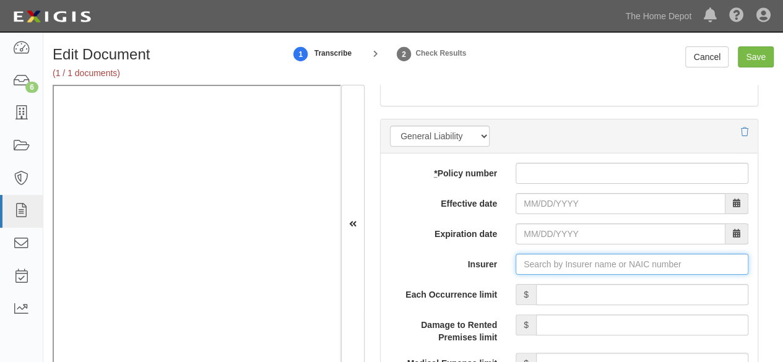
click at [531, 261] on input "Insurer" at bounding box center [631, 264] width 233 height 21
type input "21st Century Advantage Insurance Company (25232) NR Rating"
type input "2"
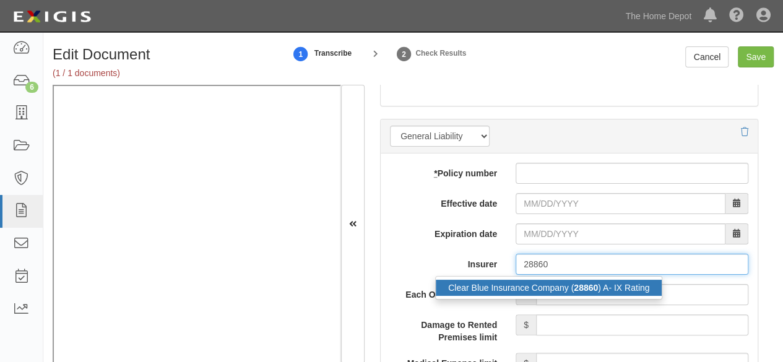
click at [512, 285] on div "Clear Blue Insurance Company ( 28860 ) A- IX Rating" at bounding box center [549, 288] width 226 height 16
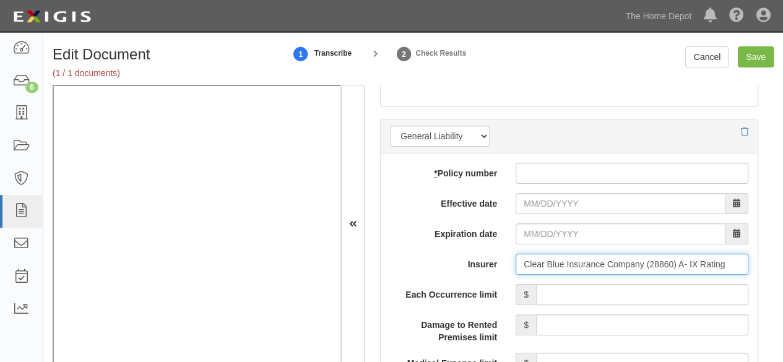
type input "Clear Blue Insurance Company (28860) A- IX Rating"
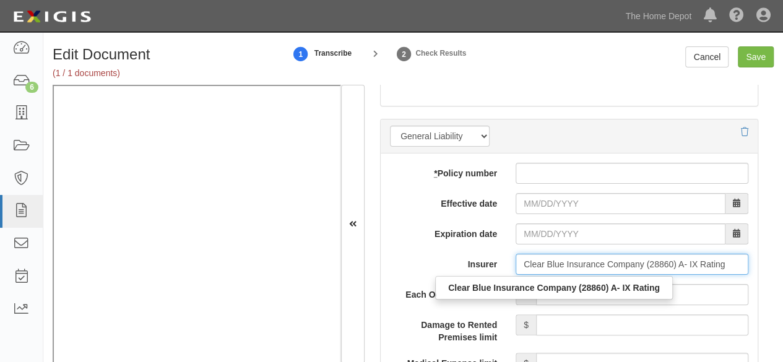
drag, startPoint x: 511, startPoint y: 257, endPoint x: 776, endPoint y: 346, distance: 279.4
click at [782, 348] on html "Toggle navigation Dashboard 6 Inbox Parties Agreements Coverages Documents Mess…" at bounding box center [391, 190] width 783 height 381
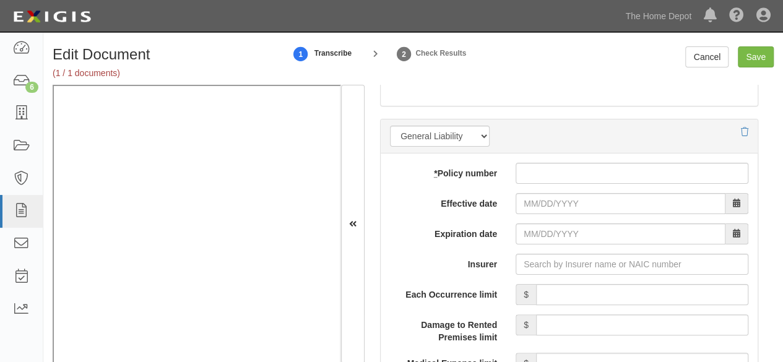
click at [400, 196] on label "Effective date" at bounding box center [444, 201] width 126 height 17
click at [515, 196] on input "Effective date" at bounding box center [620, 203] width 210 height 21
click at [754, 59] on input "Save" at bounding box center [756, 56] width 36 height 21
click at [741, 126] on div at bounding box center [744, 132] width 7 height 12
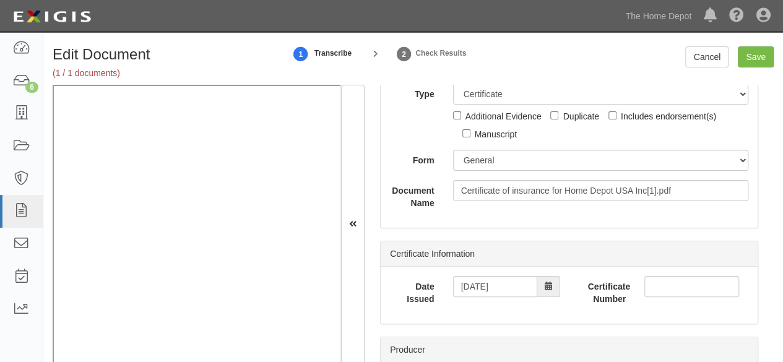
scroll to position [0, 0]
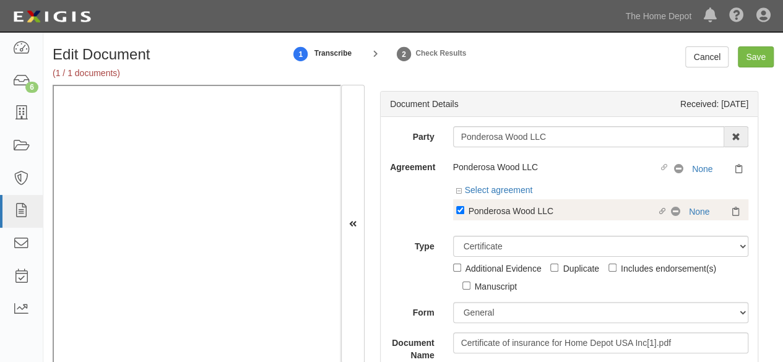
click at [505, 210] on div "Ponderosa Wood LLC" at bounding box center [562, 211] width 189 height 14
click at [464, 210] on input "Linked agreement Ponderosa Wood LLC Linked agreement" at bounding box center [460, 210] width 8 height 8
checkbox input "false"
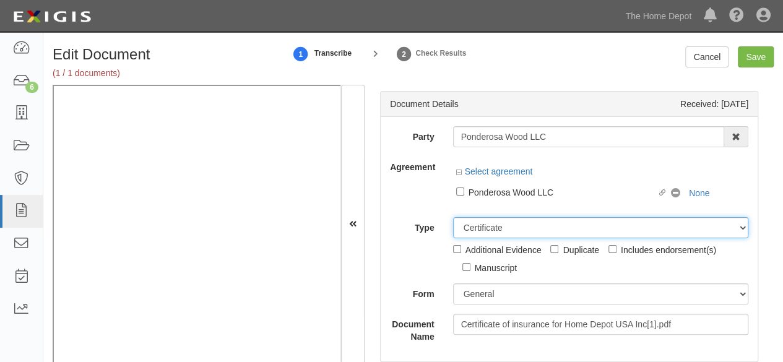
drag, startPoint x: 502, startPoint y: 226, endPoint x: 502, endPoint y: 217, distance: 9.3
click at [502, 226] on select "Unassigned Binder Cancellation Notice Certificate Contract Endorsement Insuranc…" at bounding box center [601, 227] width 296 height 21
select select "OtherDetail"
click at [453, 217] on select "Unassigned Binder Cancellation Notice Certificate Contract Endorsement Insuranc…" at bounding box center [601, 227] width 296 height 21
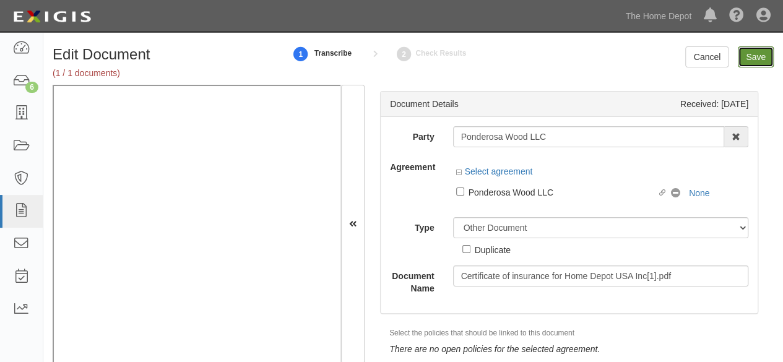
click at [760, 60] on input "Save" at bounding box center [756, 56] width 36 height 21
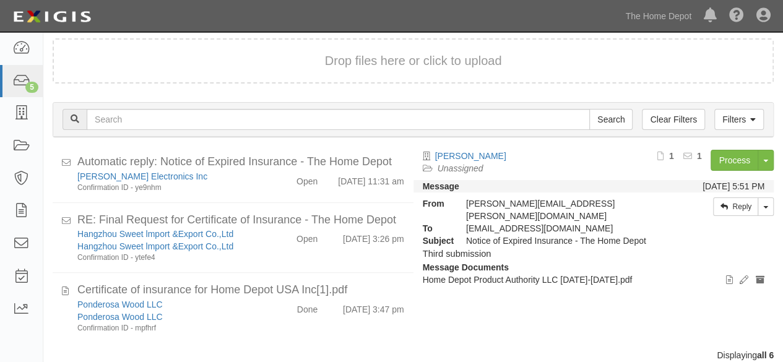
scroll to position [47, 0]
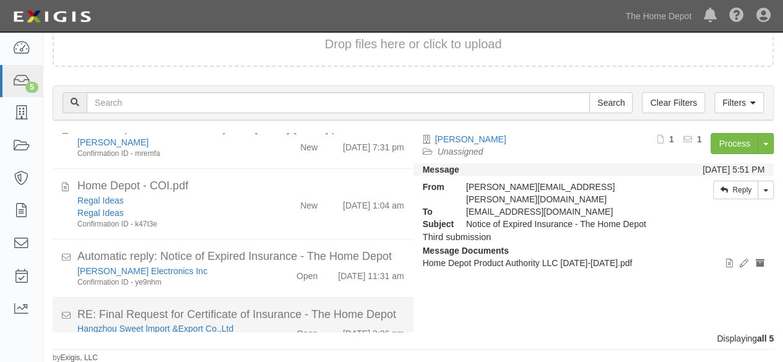
scroll to position [127, 0]
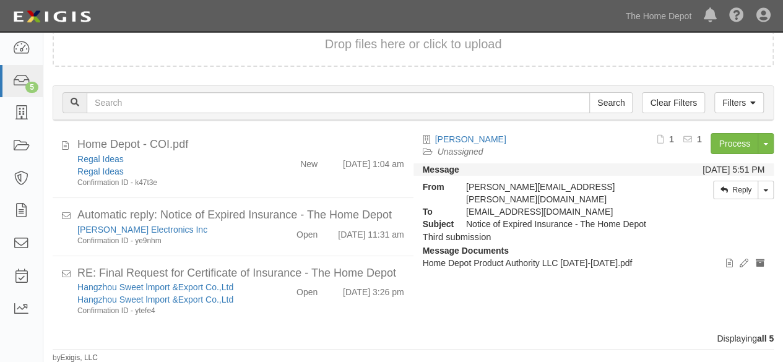
scroll to position [127, 0]
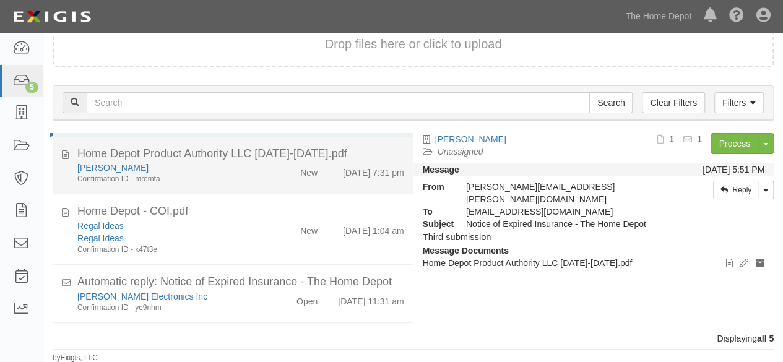
scroll to position [127, 0]
